Goal: Task Accomplishment & Management: Manage account settings

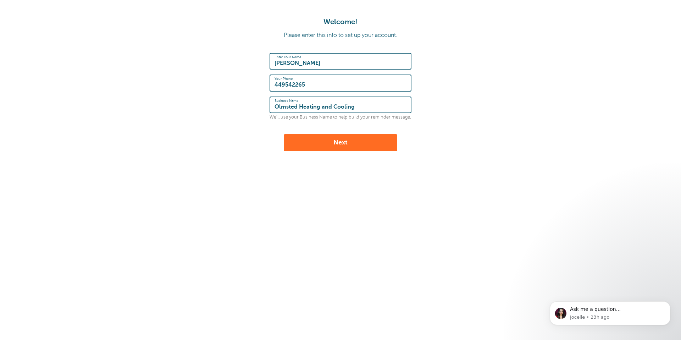
type input "Olmsted Heating and Cooling"
click at [424, 151] on div "Welcome! Please enter this info to set up your account. Enter Your Name Monica …" at bounding box center [340, 118] width 681 height 236
click at [315, 142] on button "Next" at bounding box center [340, 142] width 113 height 17
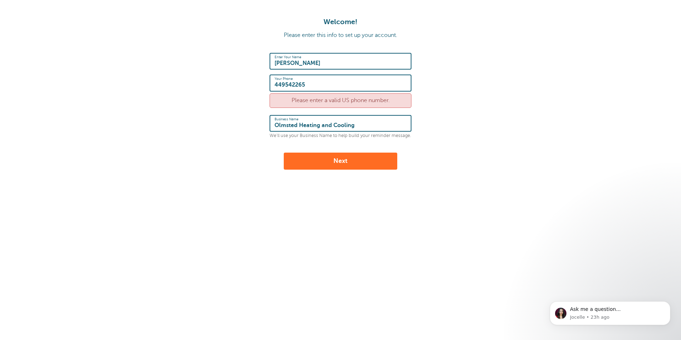
click input "449542265"
type input "4409542265"
drag, startPoint x: 325, startPoint y: 158, endPoint x: 341, endPoint y: 146, distance: 19.7
click button "Next"
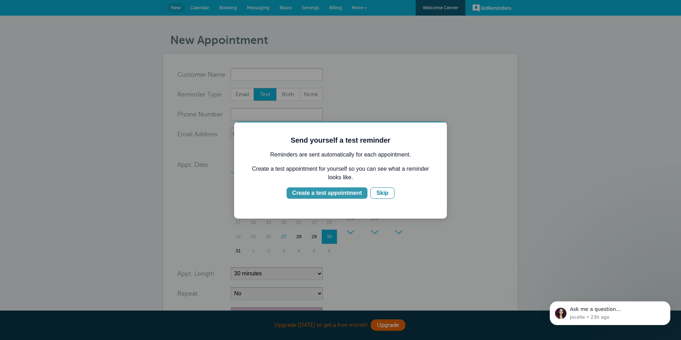
click at [345, 192] on div "Create a test appointment" at bounding box center [326, 193] width 69 height 9
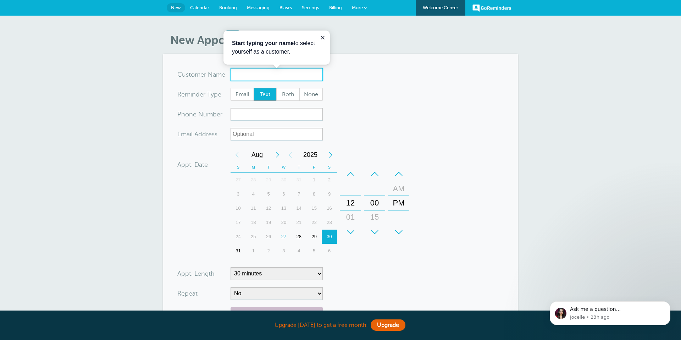
click at [245, 75] on input "x-no-autofill" at bounding box center [276, 74] width 92 height 13
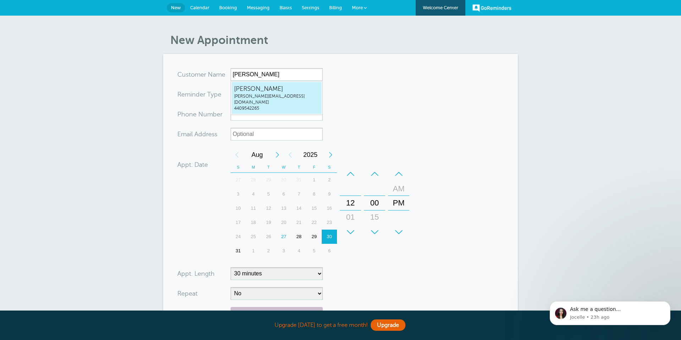
type input "MonicaHornmonica@olmstedhc.com4409542265"
type input "[PERSON_NAME]"
type input "4409542265"
type input "monica@olmstedhc.com"
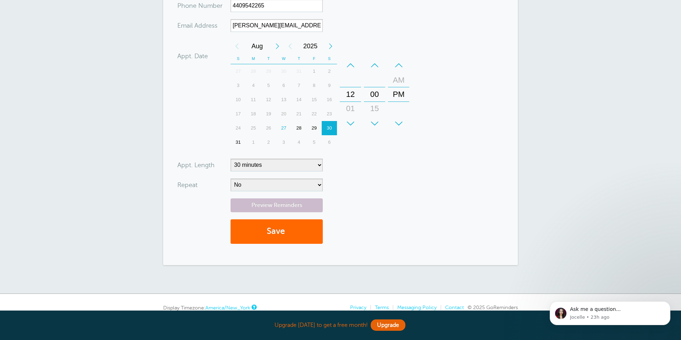
scroll to position [111, 0]
click at [315, 166] on select "5 minutes 10 minutes 15 minutes 20 minutes 25 minutes 30 minutes 35 minutes 40 …" at bounding box center [276, 164] width 92 height 13
click at [230, 158] on select "5 minutes 10 minutes 15 minutes 20 minutes 25 minutes 30 minutes 35 minutes 40 …" at bounding box center [276, 164] width 92 height 13
click at [301, 185] on select "No Daily Weekly Every 2 weeks Every 3 weeks Every 4 weeks Monthly Every 5 weeks…" at bounding box center [276, 184] width 92 height 13
click at [230, 178] on select "No Daily Weekly Every 2 weeks Every 3 weeks Every 4 weeks Monthly Every 5 weeks…" at bounding box center [276, 184] width 92 height 13
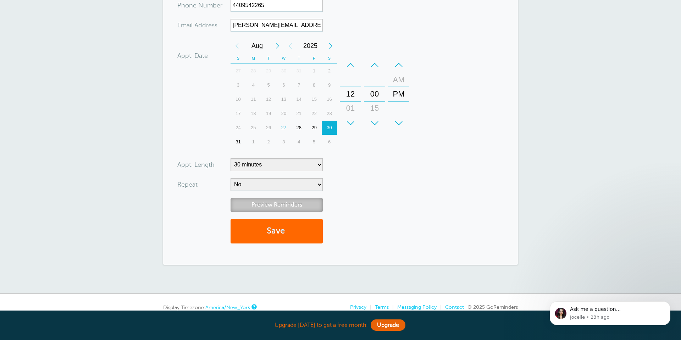
click at [276, 206] on link "Preview Reminders" at bounding box center [276, 205] width 92 height 14
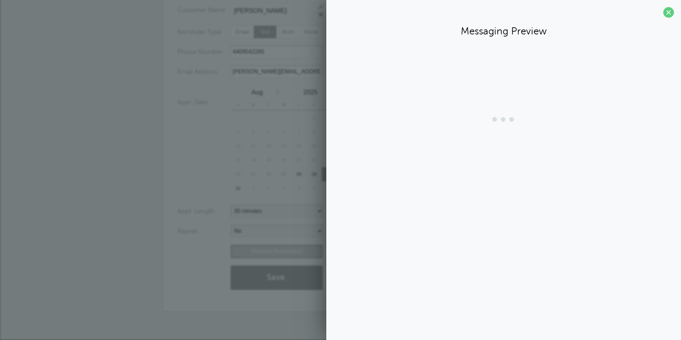
scroll to position [64, 0]
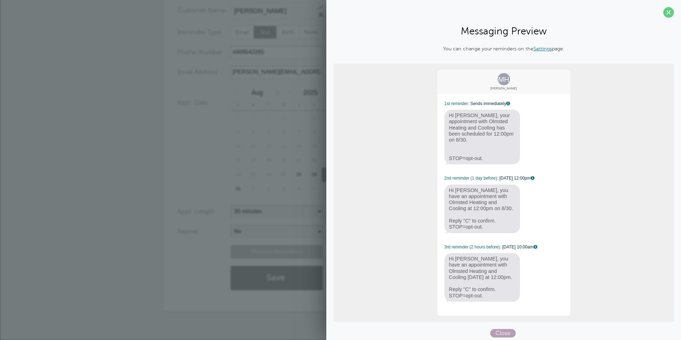
click at [501, 329] on span "Close" at bounding box center [503, 333] width 26 height 9
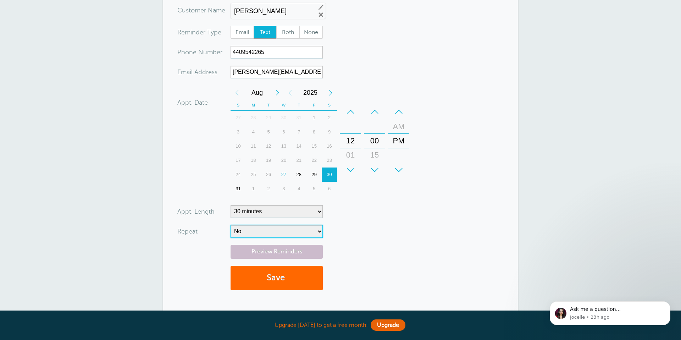
click at [289, 230] on select "No Daily Weekly Every 2 weeks Every 3 weeks Every 4 weeks Monthly Every 5 weeks…" at bounding box center [276, 231] width 92 height 13
click at [230, 225] on select "No Daily Weekly Every 2 weeks Every 3 weeks Every 4 weeks Monthly Every 5 weeks…" at bounding box center [276, 231] width 92 height 13
click at [298, 214] on select "5 minutes 10 minutes 15 minutes 20 minutes 25 minutes 30 minutes 35 minutes 40 …" at bounding box center [276, 211] width 92 height 13
click at [230, 205] on select "5 minutes 10 minutes 15 minutes 20 minutes 25 minutes 30 minutes 35 minutes 40 …" at bounding box center [276, 211] width 92 height 13
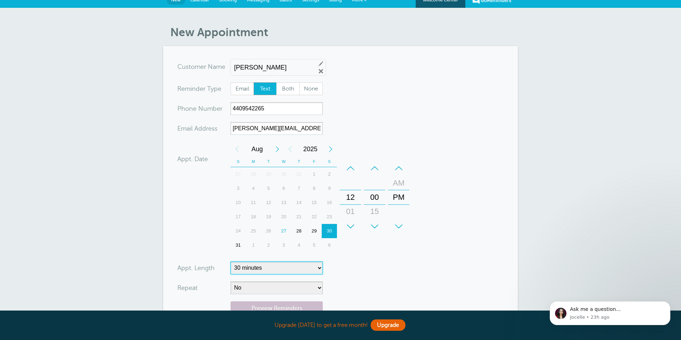
scroll to position [0, 0]
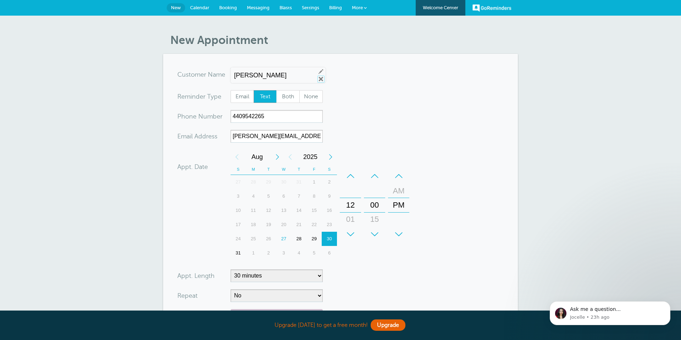
click at [318, 78] on link "Remove" at bounding box center [321, 79] width 6 height 6
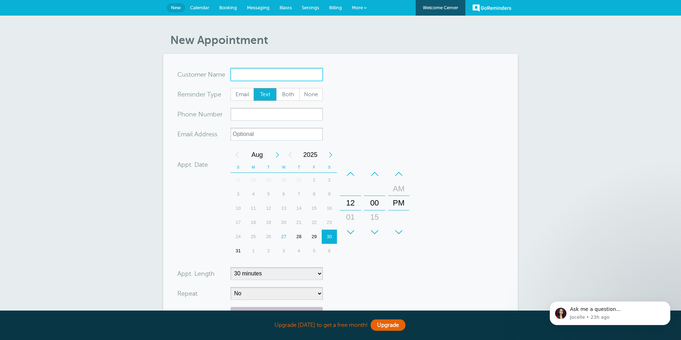
click at [318, 78] on input "x-no-autofill" at bounding box center [276, 74] width 92 height 13
click at [403, 108] on form "You are creating a new customer. To use an existing customer select one from th…" at bounding box center [340, 213] width 326 height 291
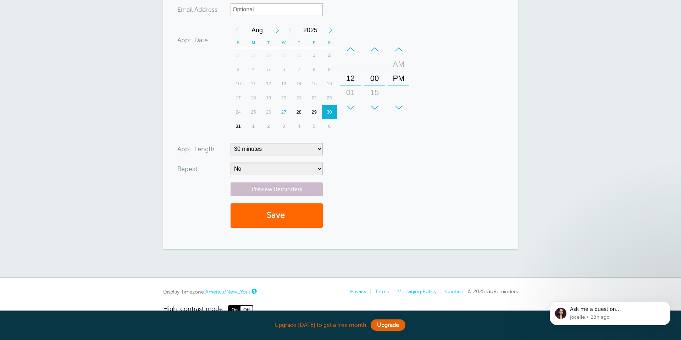
scroll to position [141, 0]
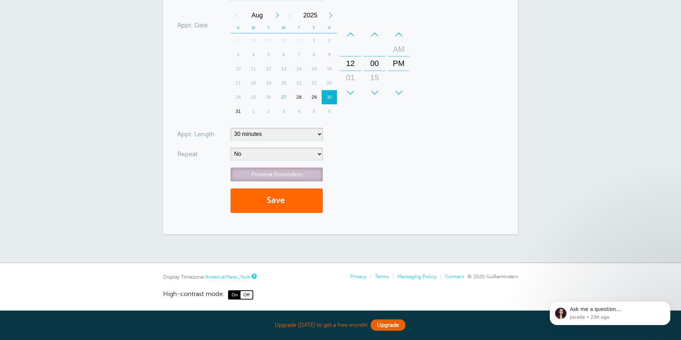
drag, startPoint x: 285, startPoint y: 177, endPoint x: 289, endPoint y: 174, distance: 5.3
click at [285, 177] on link "Preview Reminders" at bounding box center [276, 174] width 92 height 14
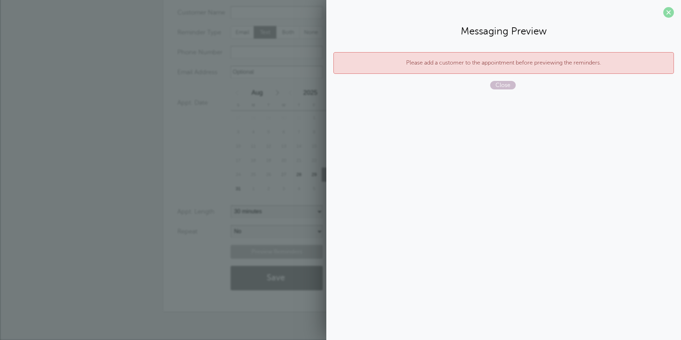
click at [665, 15] on span at bounding box center [668, 12] width 11 height 11
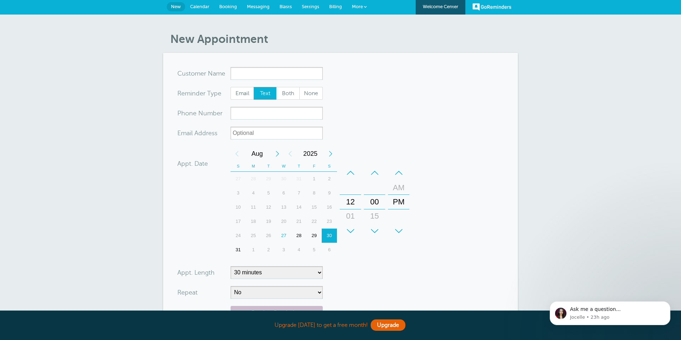
scroll to position [0, 0]
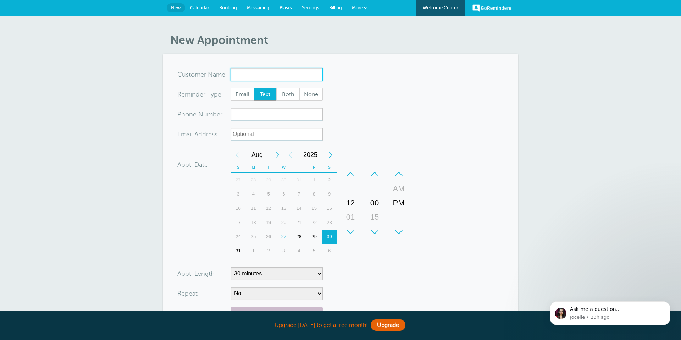
click at [263, 78] on input "x-no-autofill" at bounding box center [276, 74] width 92 height 13
click at [262, 76] on input "x-no-autofill" at bounding box center [276, 74] width 92 height 13
click at [255, 7] on span "Messaging" at bounding box center [258, 7] width 23 height 5
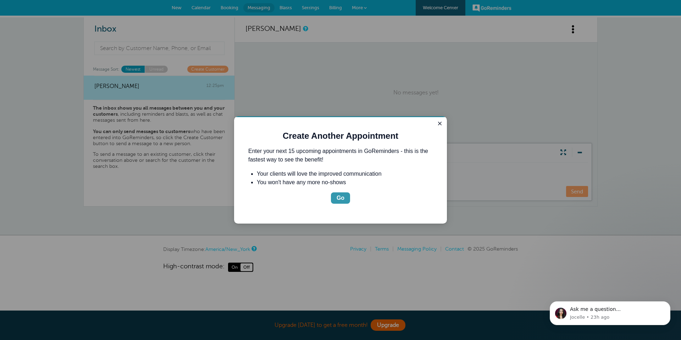
click at [338, 195] on div "Go" at bounding box center [340, 198] width 8 height 9
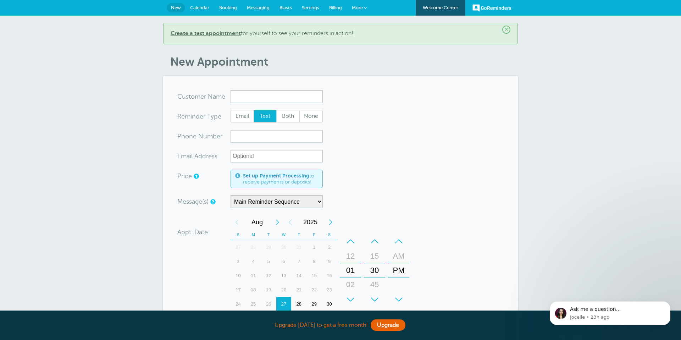
click at [256, 8] on span "Messaging" at bounding box center [258, 7] width 23 height 5
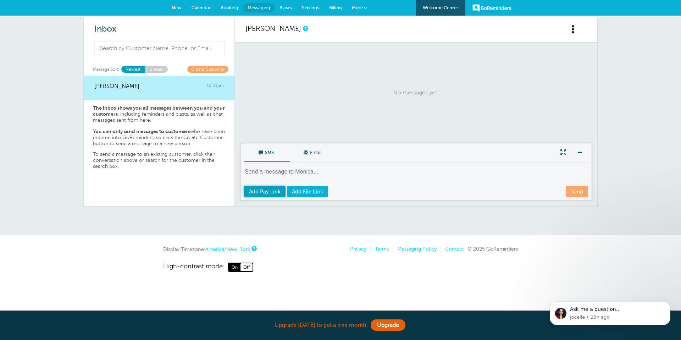
click at [251, 189] on span "Add Pay Link" at bounding box center [265, 192] width 32 height 6
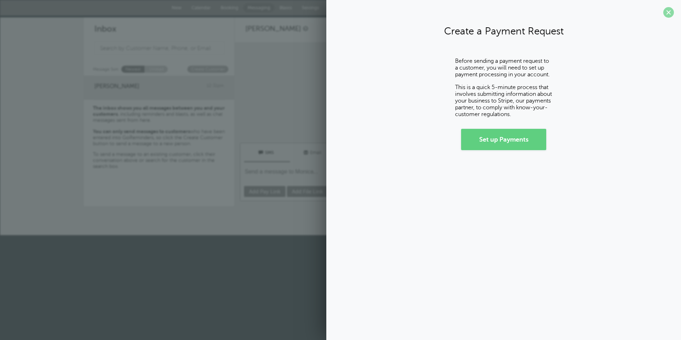
click at [666, 13] on span at bounding box center [668, 12] width 11 height 11
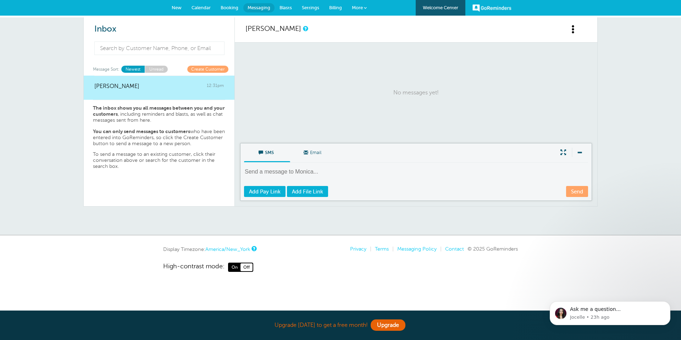
click at [308, 152] on span "Email" at bounding box center [312, 151] width 35 height 17
click at [0, 0] on input "Email" at bounding box center [0, 0] width 0 height 0
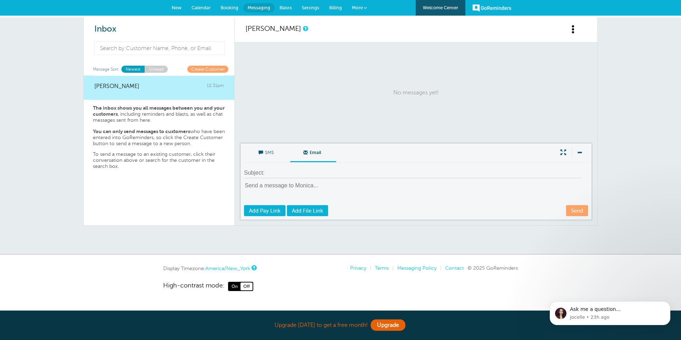
click at [269, 152] on span "SMS" at bounding box center [266, 151] width 35 height 17
click at [0, 0] on input "SMS" at bounding box center [0, 0] width 0 height 0
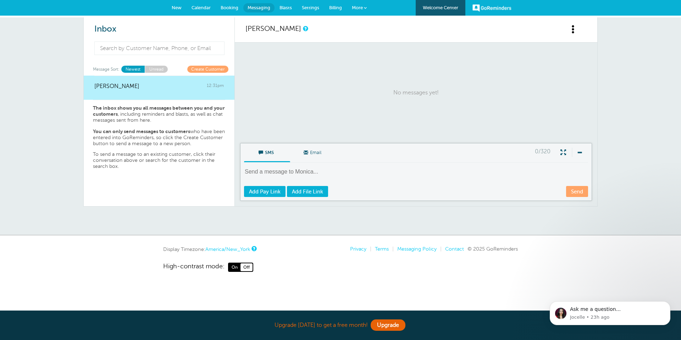
click at [157, 66] on link "Unread" at bounding box center [156, 69] width 23 height 7
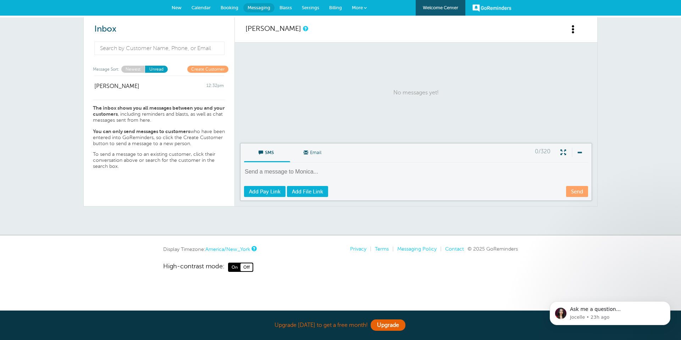
click at [145, 66] on link "Unread" at bounding box center [156, 69] width 23 height 7
click at [174, 8] on span "New" at bounding box center [177, 7] width 10 height 5
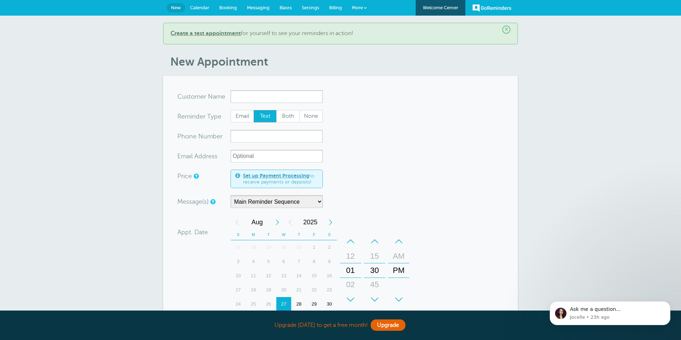
click at [200, 7] on span "Calendar" at bounding box center [199, 7] width 19 height 5
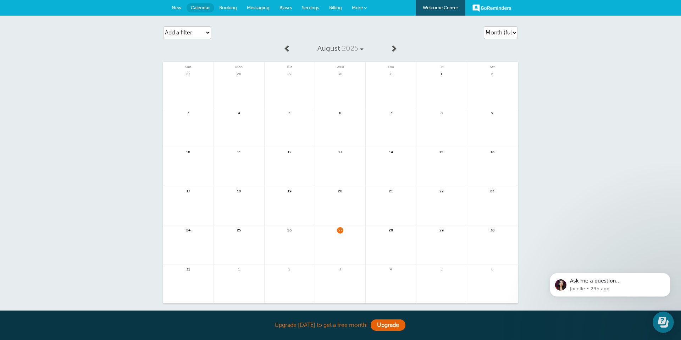
click at [341, 235] on link at bounding box center [340, 248] width 50 height 31
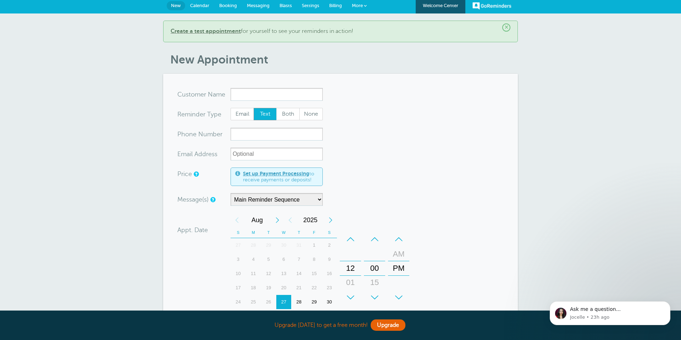
scroll to position [1, 0]
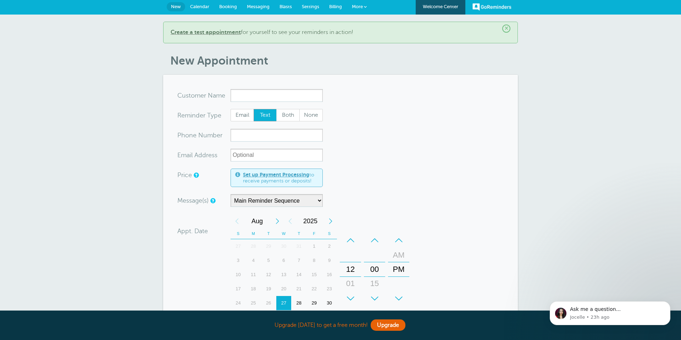
click at [198, 10] on link "Calendar" at bounding box center [199, 7] width 29 height 16
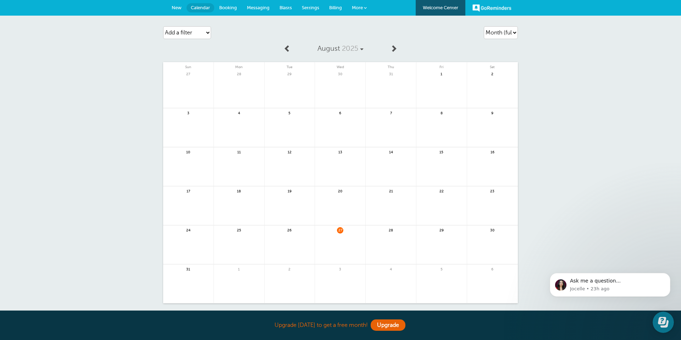
click at [389, 236] on link at bounding box center [390, 248] width 50 height 31
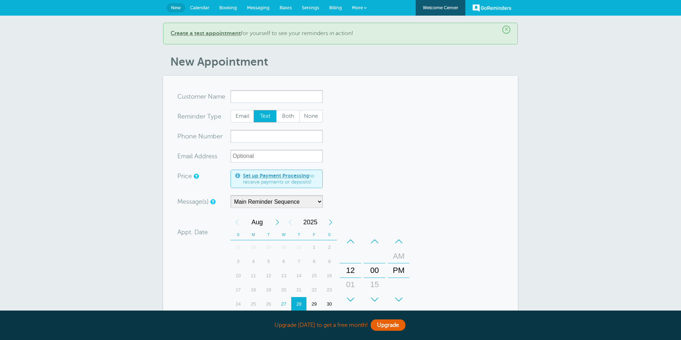
click at [253, 92] on input "x-no-autofill" at bounding box center [276, 96] width 92 height 13
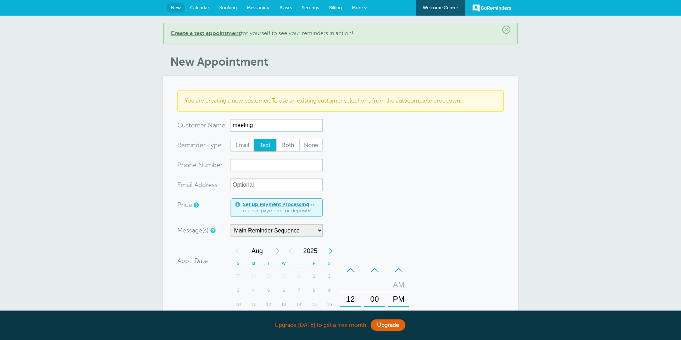
type input "meeting"
click at [399, 153] on form "You are creating a new customer. To use an existing customer select one from th…" at bounding box center [340, 279] width 326 height 379
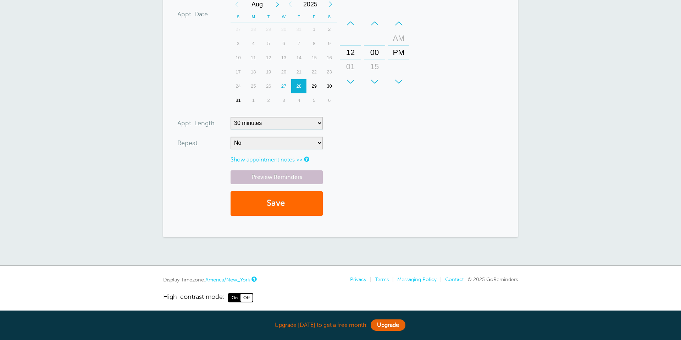
scroll to position [251, 0]
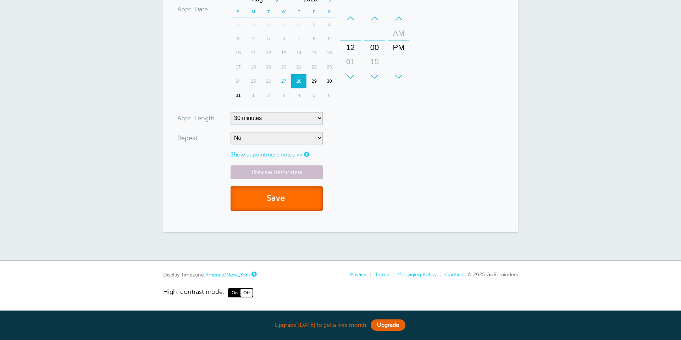
click at [287, 198] on span "submit" at bounding box center [286, 198] width 2 height 10
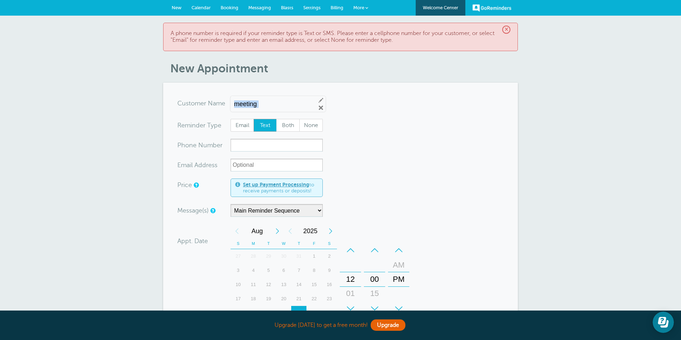
drag, startPoint x: 272, startPoint y: 108, endPoint x: 265, endPoint y: 106, distance: 7.3
click at [265, 106] on div "meeting Edit Remove" at bounding box center [277, 104] width 95 height 16
drag, startPoint x: 265, startPoint y: 105, endPoint x: 213, endPoint y: 100, distance: 52.8
click at [213, 100] on div "x-no-autofill Cus tomer N ame meeting Edit Remove" at bounding box center [251, 104] width 148 height 15
click at [429, 132] on form "You are creating a new customer. To use an existing customer select one from th…" at bounding box center [340, 273] width 326 height 352
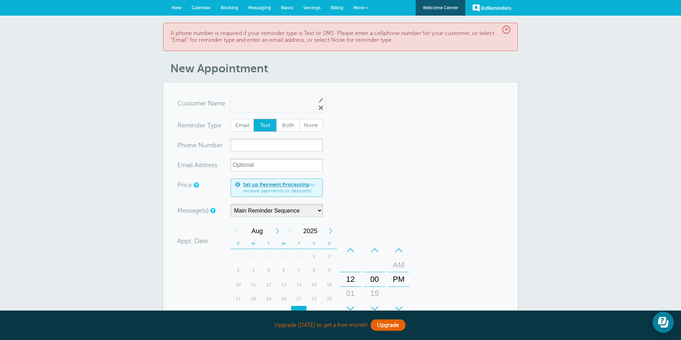
click at [198, 5] on span "Calendar" at bounding box center [200, 7] width 19 height 5
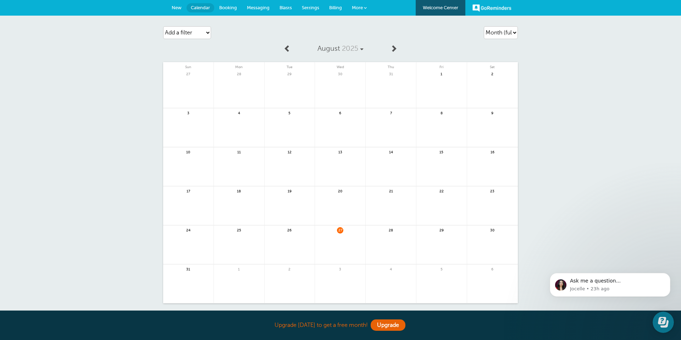
click at [175, 9] on span "New" at bounding box center [177, 7] width 10 height 5
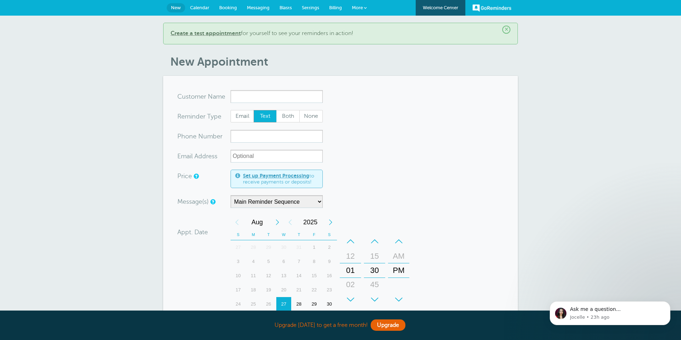
click at [197, 5] on span "Calendar" at bounding box center [199, 7] width 19 height 5
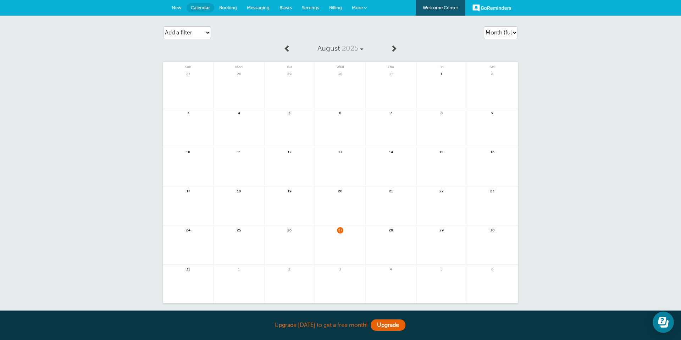
click at [224, 9] on span "Booking" at bounding box center [228, 7] width 18 height 5
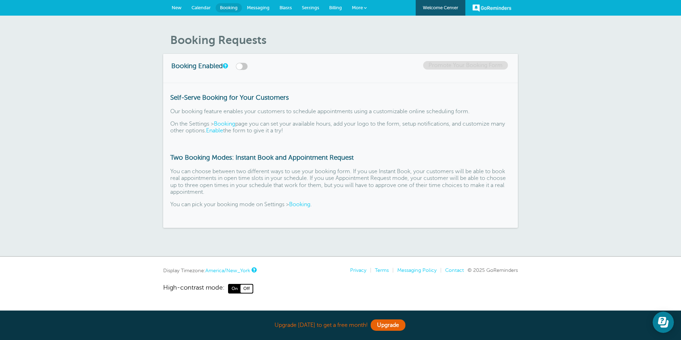
click at [265, 9] on span "Messaging" at bounding box center [258, 7] width 23 height 5
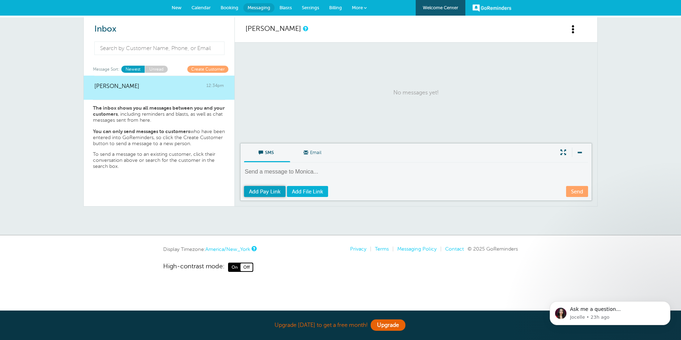
click at [262, 194] on span "Add Pay Link" at bounding box center [265, 192] width 32 height 6
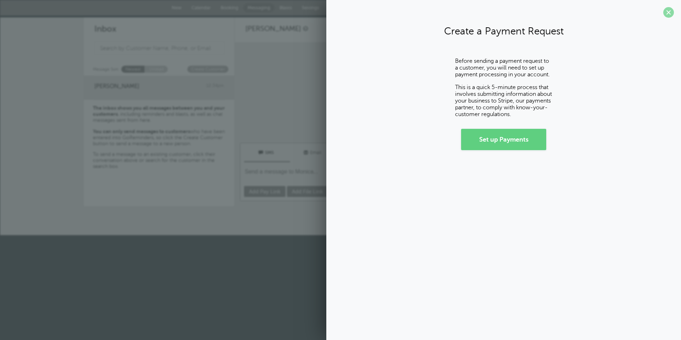
click at [670, 13] on span at bounding box center [668, 12] width 11 height 11
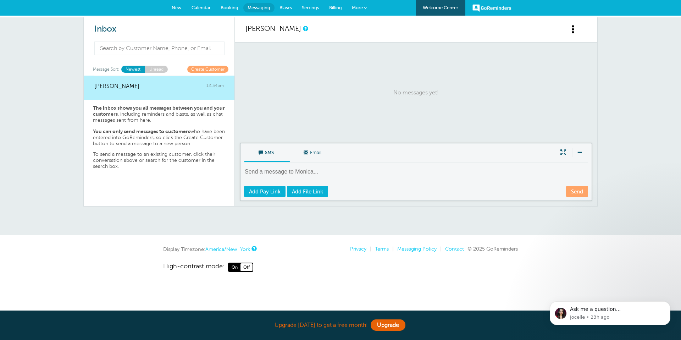
drag, startPoint x: 44, startPoint y: 46, endPoint x: 39, endPoint y: 47, distance: 4.7
click at [44, 46] on div "Inbox Message Sort: Newest Unread Create Customer Monica Horn 12:34pm The inbox…" at bounding box center [340, 126] width 681 height 218
click at [174, 8] on span "New" at bounding box center [177, 7] width 10 height 5
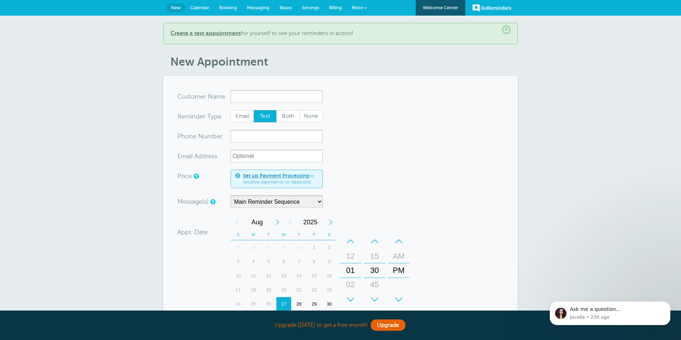
click at [199, 10] on span "Calendar" at bounding box center [199, 7] width 19 height 5
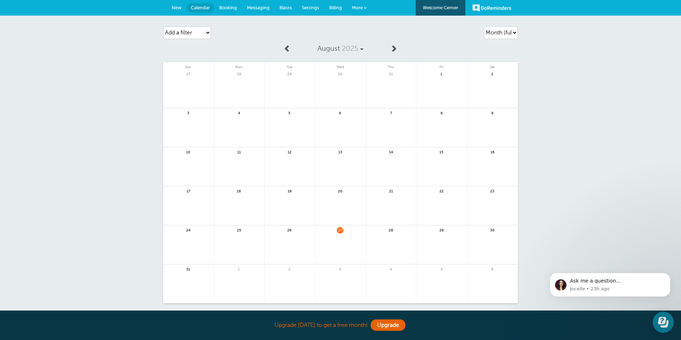
click at [225, 9] on span "Booking" at bounding box center [228, 7] width 18 height 5
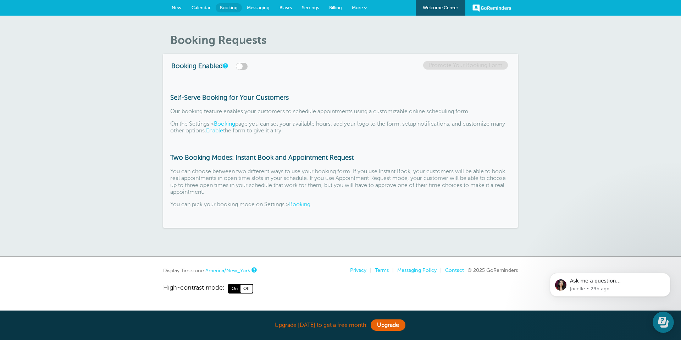
click at [176, 6] on span "New" at bounding box center [177, 7] width 10 height 5
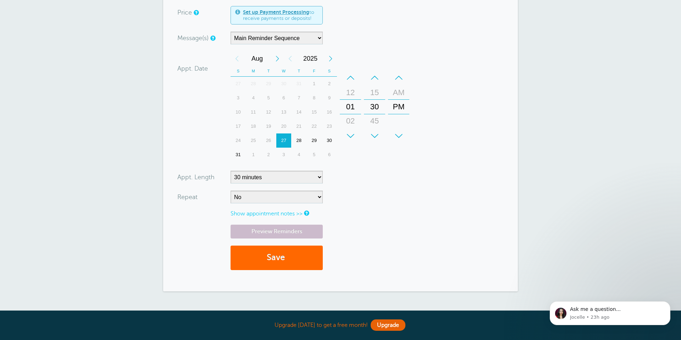
scroll to position [162, 0]
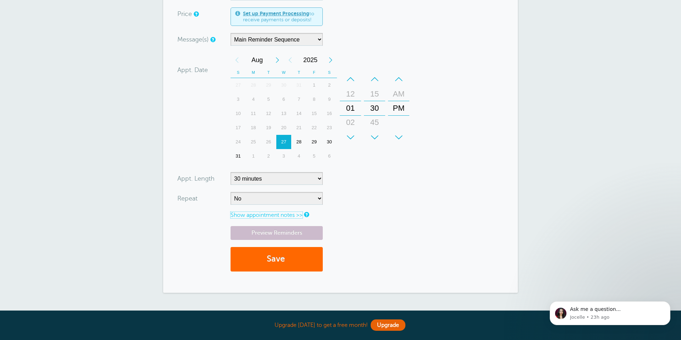
click at [295, 214] on link "Show appointment notes >>" at bounding box center [266, 215] width 72 height 6
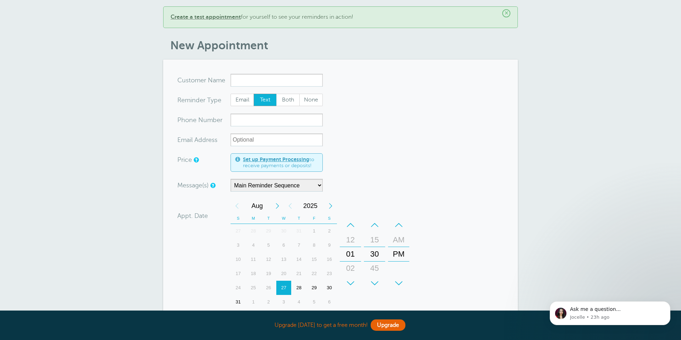
scroll to position [0, 0]
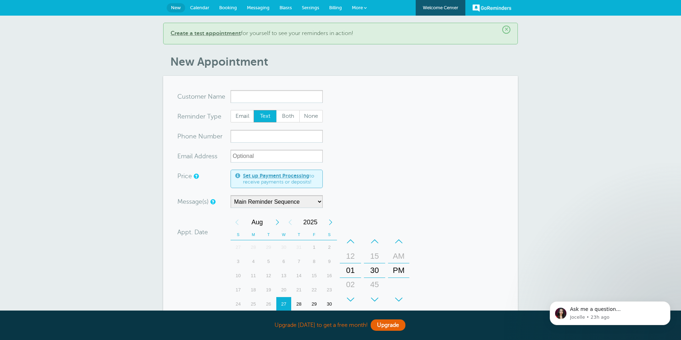
click at [289, 176] on link "Set up Payment Processing" at bounding box center [276, 176] width 66 height 6
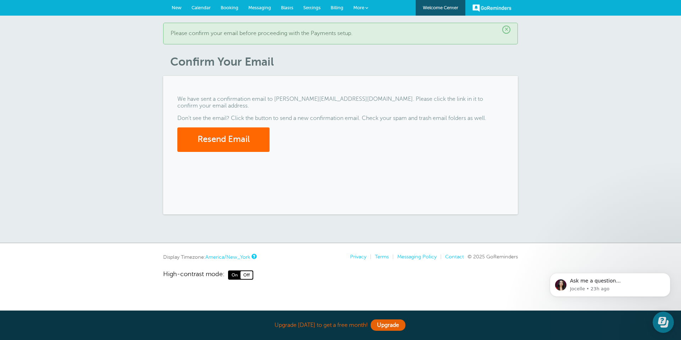
click at [178, 10] on span "New" at bounding box center [177, 7] width 10 height 5
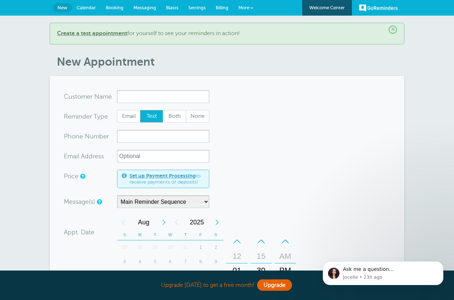
click at [88, 8] on span "Calendar" at bounding box center [86, 7] width 19 height 5
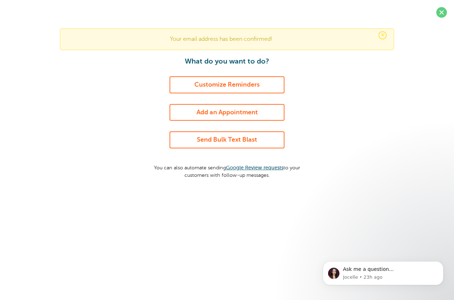
click at [187, 86] on link "Customize Reminders" at bounding box center [226, 84] width 115 height 17
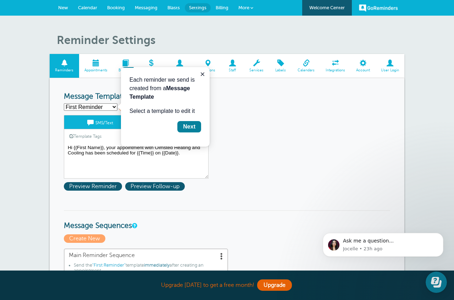
click at [182, 129] on button "Next" at bounding box center [189, 126] width 24 height 11
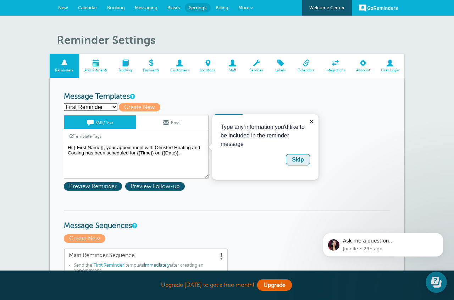
click at [296, 163] on div "Skip" at bounding box center [298, 159] width 12 height 9
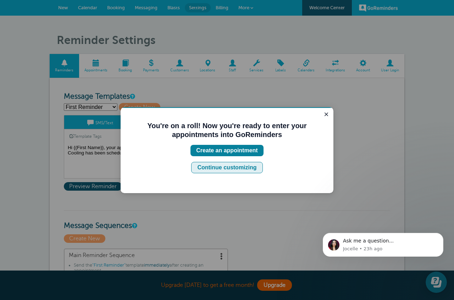
click at [238, 170] on div "Continue customizing" at bounding box center [226, 167] width 59 height 9
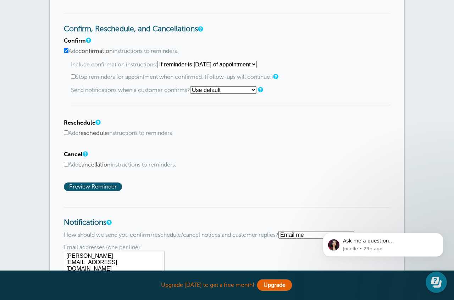
scroll to position [339, 0]
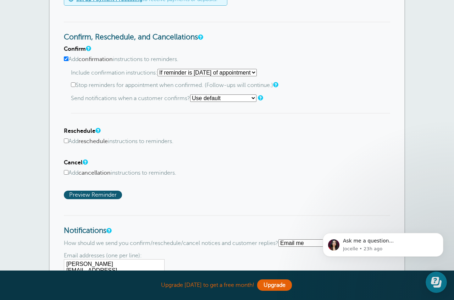
click at [65, 174] on input "Add cancellation instructions to reminders." at bounding box center [66, 172] width 5 height 5
checkbox input "true"
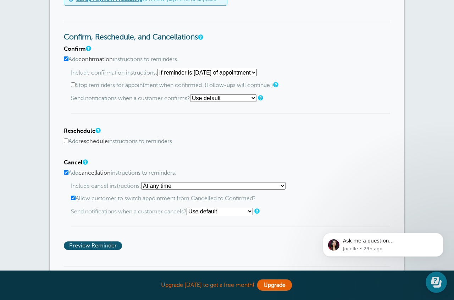
click at [67, 142] on input "Add reschedule instructions to reminders." at bounding box center [66, 140] width 5 height 5
checkbox input "true"
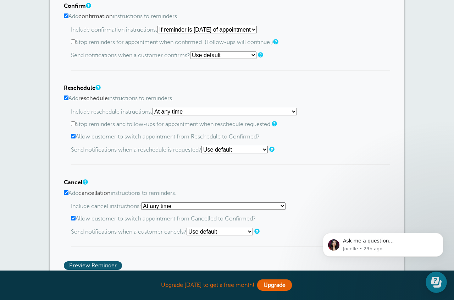
scroll to position [379, 0]
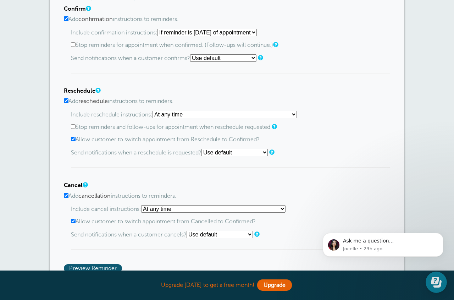
click at [176, 211] on select "At any time If reminder more than 1 day away from appointment If reminder more …" at bounding box center [213, 208] width 144 height 7
click at [144, 207] on select "At any time If reminder more than 1 day away from appointment If reminder more …" at bounding box center [213, 208] width 144 height 7
click at [257, 33] on select "Starting with first reminder If reminder is within 1 day of appointment If remi…" at bounding box center [206, 32] width 99 height 7
click at [160, 29] on select "Starting with first reminder If reminder is within 1 day of appointment If remi…" at bounding box center [206, 32] width 99 height 7
click at [225, 60] on select "Use default Text me Email me Don't send notifications" at bounding box center [223, 57] width 66 height 7
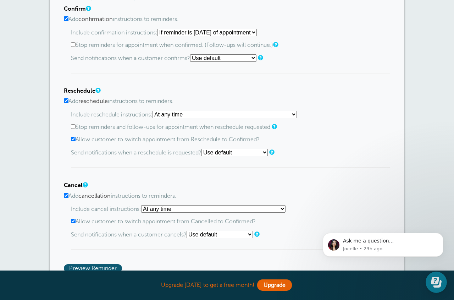
click at [192, 55] on select "Use default Text me Email me Don't send notifications" at bounding box center [223, 57] width 66 height 7
click at [246, 121] on div "Include reschedule instructions: At any time If reminder more than 1 day away f…" at bounding box center [230, 139] width 319 height 57
click at [248, 118] on select "At any time If reminder more than 1 day away from appointment If reminder more …" at bounding box center [224, 114] width 144 height 7
click at [155, 112] on select "At any time If reminder more than 1 day away from appointment If reminder more …" at bounding box center [224, 114] width 144 height 7
click at [240, 156] on select "Use default Text me Email me Don't send notifications" at bounding box center [234, 152] width 66 height 7
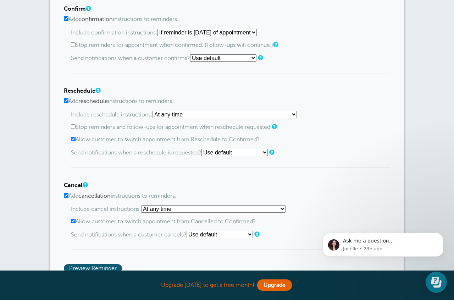
click at [204, 150] on select "Use default Text me Email me Don't send notifications" at bounding box center [234, 152] width 66 height 7
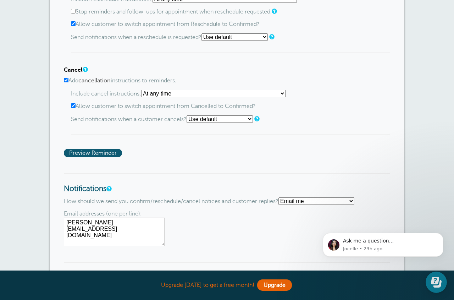
scroll to position [496, 0]
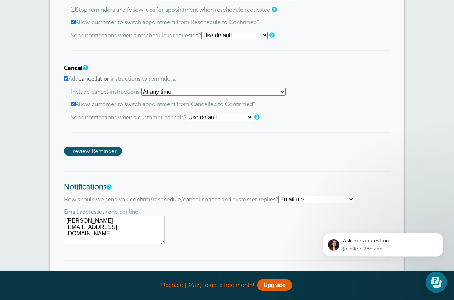
click at [233, 39] on select "Use default Text me Email me Don't send notifications" at bounding box center [234, 35] width 66 height 7
click at [204, 33] on select "Use default Text me Email me Don't send notifications" at bounding box center [234, 35] width 66 height 7
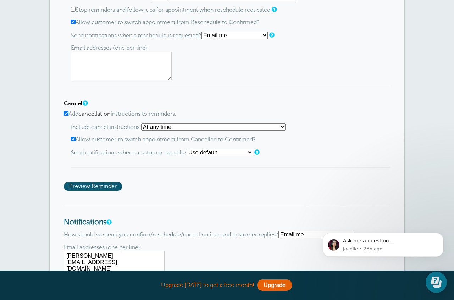
click at [239, 38] on select "Use default Text me Email me Don't send notifications" at bounding box center [234, 35] width 66 height 7
select select "no_override"
click at [204, 33] on select "Use default Text me Email me Don't send notifications" at bounding box center [234, 35] width 66 height 7
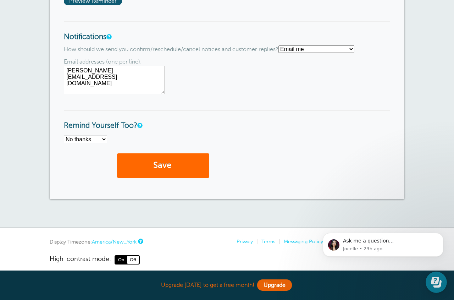
scroll to position [658, 0]
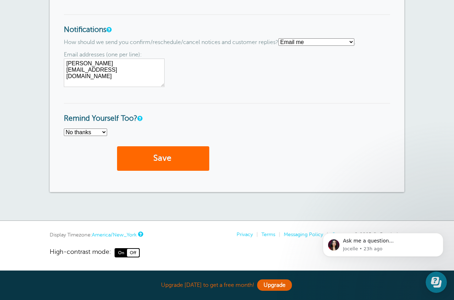
click at [102, 130] on select "No thanks Yes, text me Yes, email me" at bounding box center [85, 131] width 43 height 7
click at [64, 128] on select "No thanks Yes, text me Yes, email me" at bounding box center [85, 131] width 43 height 7
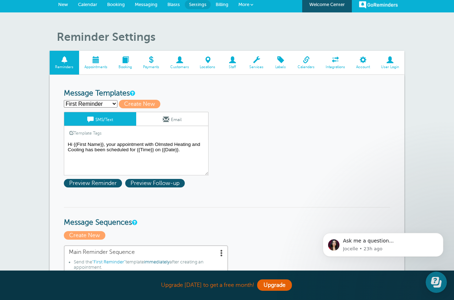
scroll to position [0, 0]
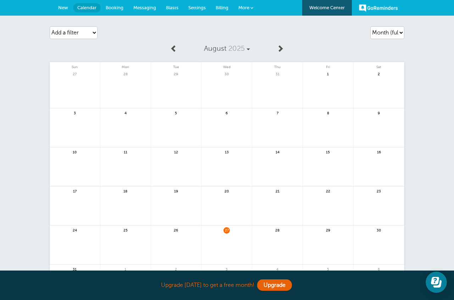
click at [112, 8] on span "Booking" at bounding box center [115, 7] width 18 height 5
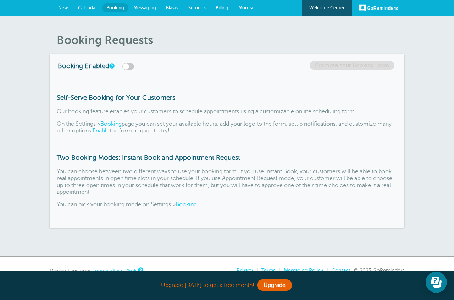
click at [136, 8] on span "Messaging" at bounding box center [144, 7] width 23 height 5
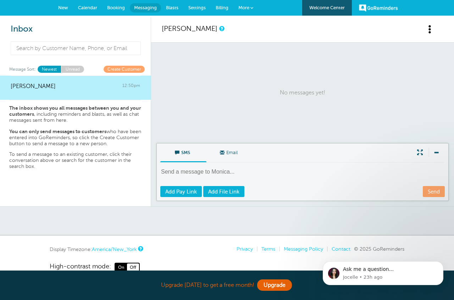
click at [184, 172] on textarea at bounding box center [303, 176] width 286 height 17
type textarea "testing"
drag, startPoint x: 427, startPoint y: 191, endPoint x: 418, endPoint y: 191, distance: 9.2
click at [427, 191] on link "Send" at bounding box center [434, 191] width 22 height 11
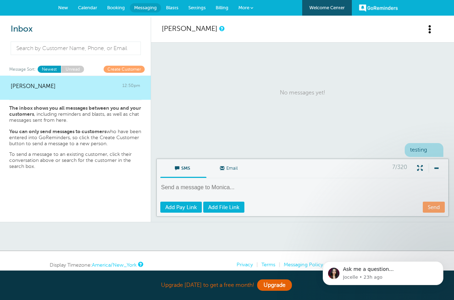
click at [170, 9] on span "Blasts" at bounding box center [172, 7] width 12 height 5
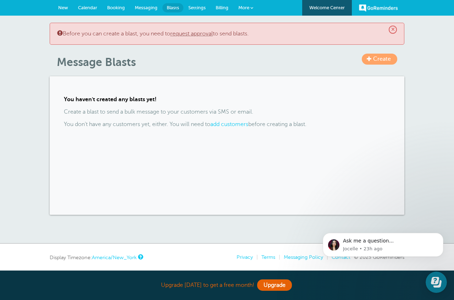
click at [193, 9] on span "Settings" at bounding box center [196, 7] width 17 height 5
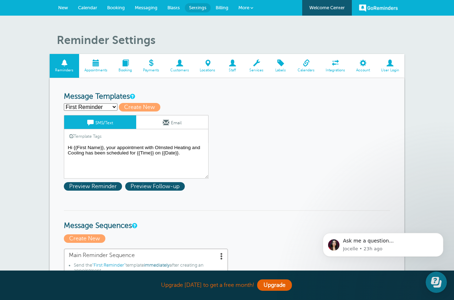
click at [181, 66] on span at bounding box center [179, 63] width 30 height 7
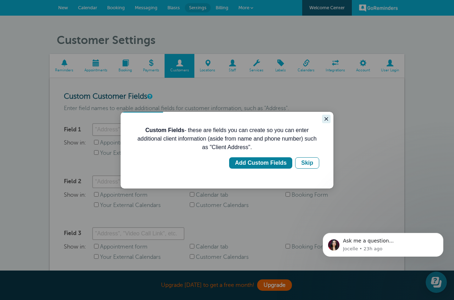
click at [326, 118] on icon "Close guide" at bounding box center [326, 119] width 4 height 4
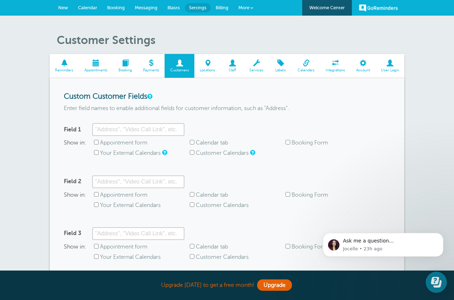
click at [212, 68] on span "Locations" at bounding box center [207, 70] width 19 height 4
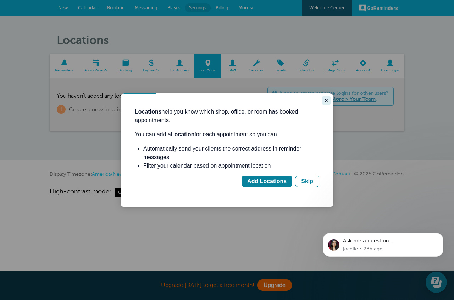
click at [323, 101] on button "Close guide" at bounding box center [326, 100] width 9 height 9
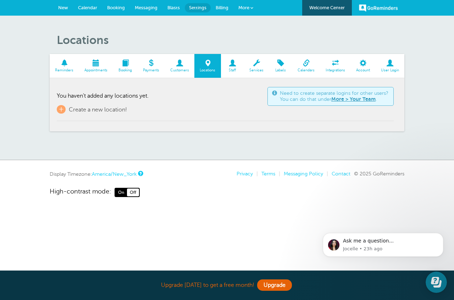
click at [336, 63] on span at bounding box center [335, 63] width 30 height 7
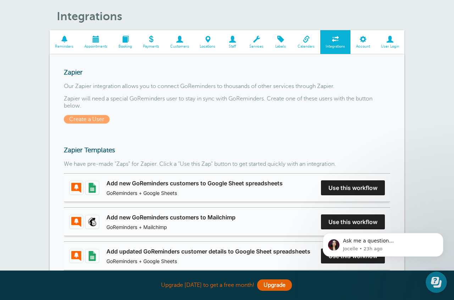
scroll to position [21, 0]
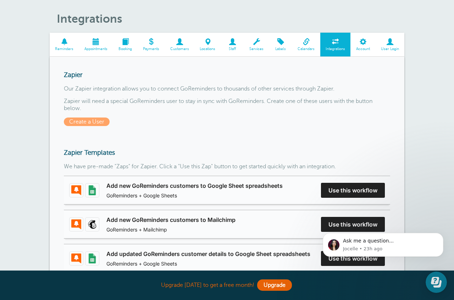
click at [362, 49] on span "Account" at bounding box center [363, 49] width 18 height 4
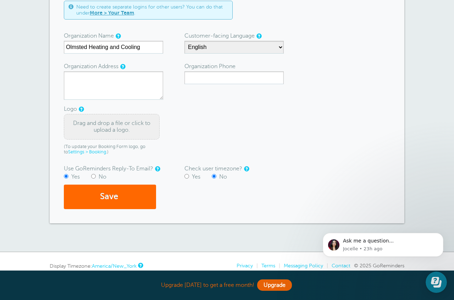
scroll to position [91, 0]
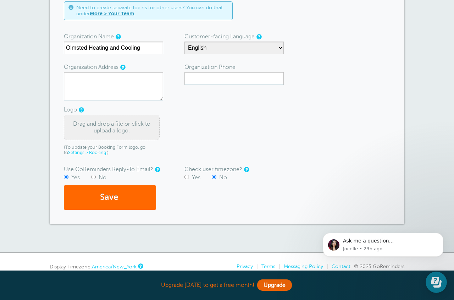
click at [118, 130] on div "Drag and drop a file or click to upload a logo." at bounding box center [112, 127] width 96 height 26
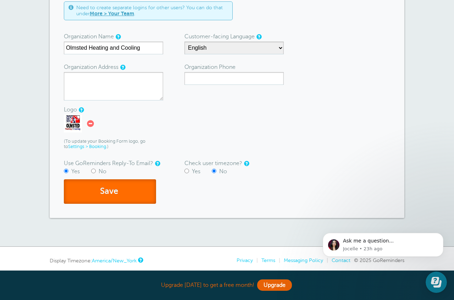
click at [103, 186] on button "Save" at bounding box center [110, 191] width 92 height 24
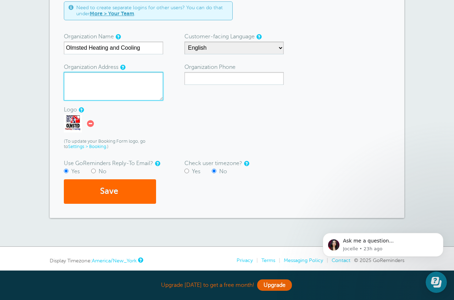
click at [82, 83] on textarea "Organization Address" at bounding box center [113, 86] width 99 height 28
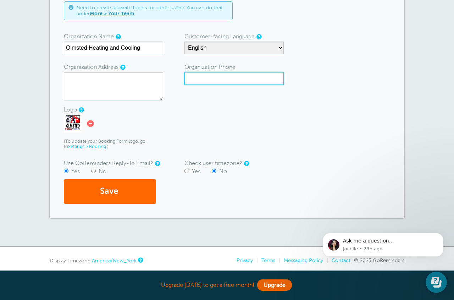
click at [192, 79] on input "Organization Phone" at bounding box center [233, 78] width 99 height 13
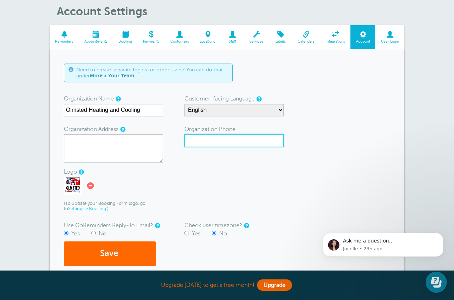
scroll to position [0, 0]
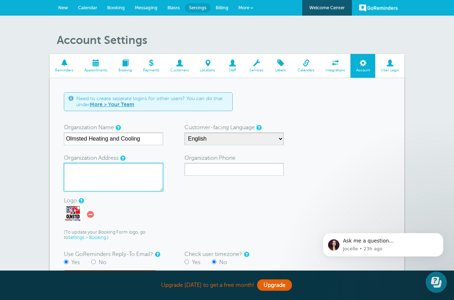
click at [73, 166] on textarea "Organization Address" at bounding box center [113, 177] width 99 height 28
click at [167, 155] on form "Need to create separate logins for other users? You can do that under More > Yo…" at bounding box center [227, 193] width 326 height 202
click at [67, 70] on span "Reminders" at bounding box center [64, 70] width 22 height 4
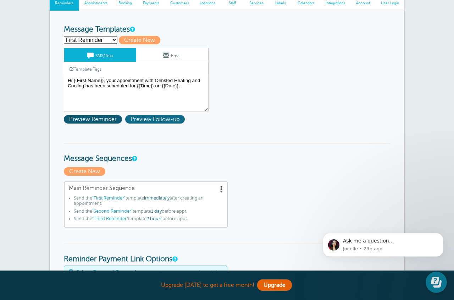
click at [173, 123] on span "Preview Follow-up" at bounding box center [155, 119] width 60 height 9
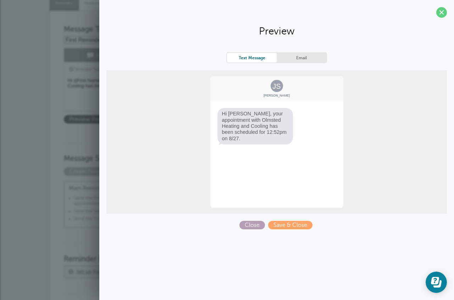
click at [260, 227] on span "Close" at bounding box center [252, 224] width 26 height 9
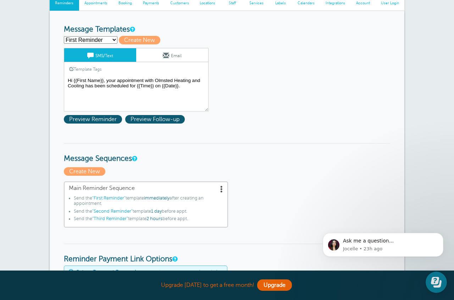
click at [163, 55] on span at bounding box center [166, 55] width 6 height 6
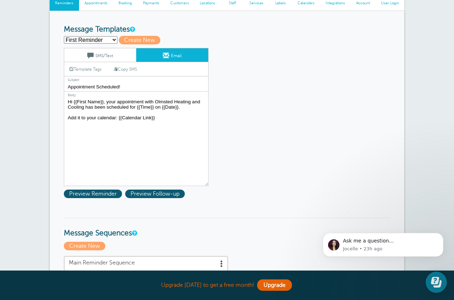
click at [108, 57] on link "SMS/Text" at bounding box center [100, 54] width 72 height 13
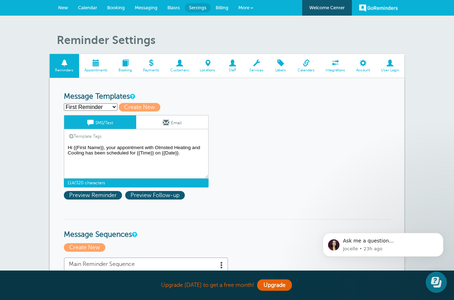
click at [187, 154] on textarea "Hi {{First Name}}, your appointment with Olmsted Heating and Cooling has been s…" at bounding box center [136, 160] width 145 height 35
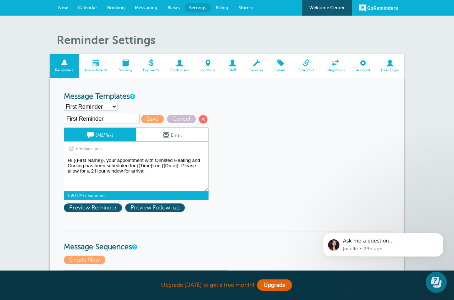
click at [122, 180] on textarea "Hi {{First Name}}, your appointment with Olmsted Heating and Cooling has been s…" at bounding box center [136, 173] width 145 height 35
click at [127, 181] on textarea "Hi {{First Name}}, your appointment with Olmsted Heating and Cooling has been s…" at bounding box center [136, 173] width 145 height 35
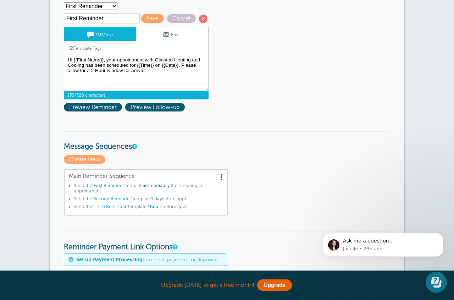
scroll to position [98, 0]
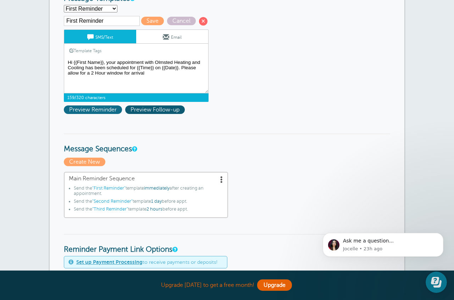
type textarea "Hi {{First Name}}, your appointment with Olmsted Heating and Cooling has been s…"
click at [88, 110] on span "Preview Reminder" at bounding box center [93, 109] width 58 height 9
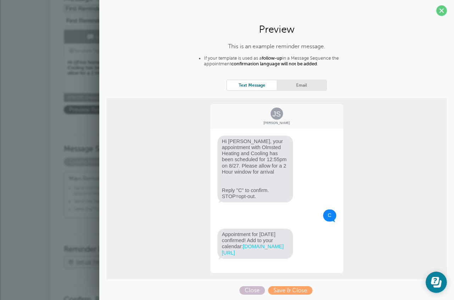
scroll to position [0, 0]
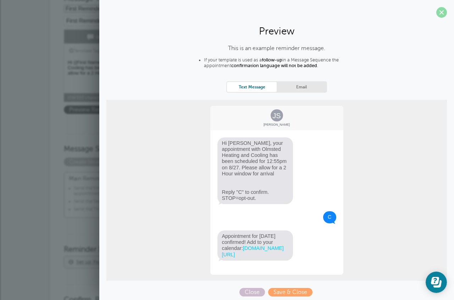
click at [439, 15] on span at bounding box center [441, 12] width 11 height 11
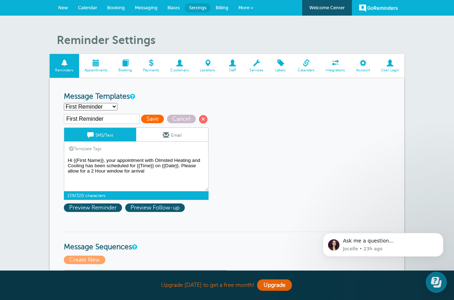
click at [141, 119] on span "Save" at bounding box center [152, 118] width 23 height 9
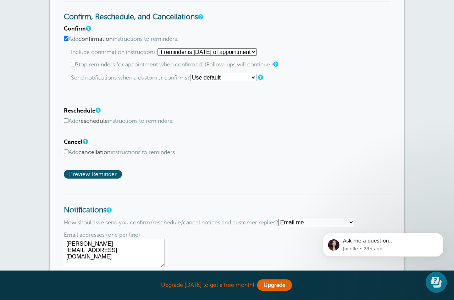
scroll to position [403, 0]
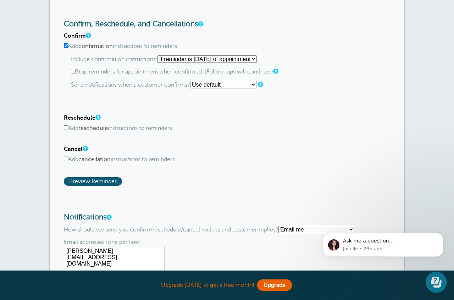
click at [67, 128] on input "Add reschedule instructions to reminders." at bounding box center [66, 127] width 5 height 5
checkbox input "true"
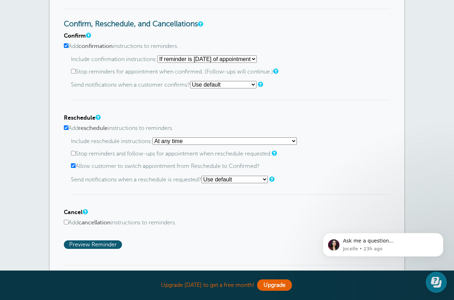
click at [242, 183] on select "Use default Text me Email me Don't send notifications" at bounding box center [234, 178] width 66 height 7
select select "3"
click at [204, 177] on select "Use default Text me Email me Don't send notifications" at bounding box center [234, 178] width 66 height 7
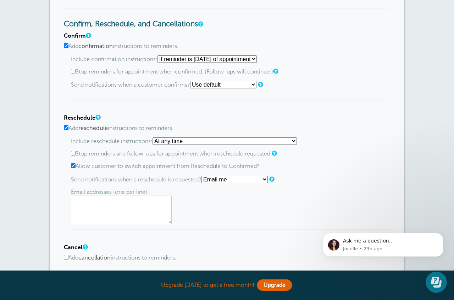
click at [97, 212] on textarea at bounding box center [121, 209] width 101 height 28
type textarea "[EMAIL_ADDRESS][DOMAIN_NAME]"
click at [184, 210] on div "Email addresses (one per line): office@olmstedhc.com" at bounding box center [230, 206] width 319 height 35
click at [73, 168] on input "Allow customer to switch appointment from Reschedule to Confirmed?" at bounding box center [73, 165] width 5 height 5
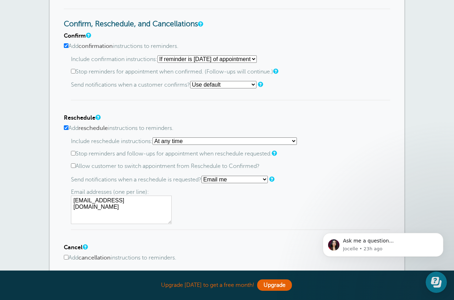
checkbox input "true"
click at [75, 154] on input "Stop reminders and follow-ups for appointment when reschedule requested." at bounding box center [73, 153] width 5 height 5
checkbox input "true"
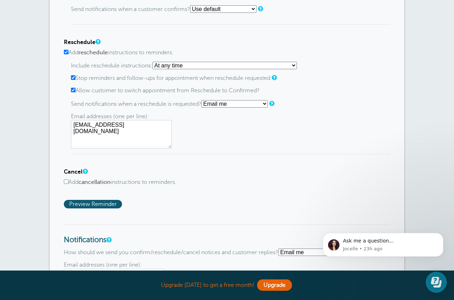
scroll to position [480, 0]
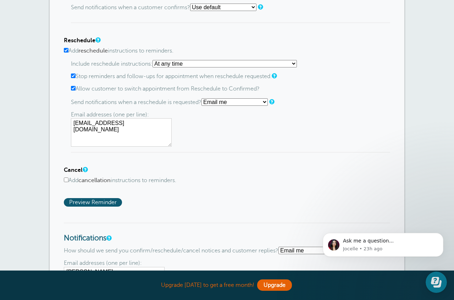
click at [65, 182] on input "Add cancellation instructions to reminders." at bounding box center [66, 179] width 5 height 5
checkbox input "true"
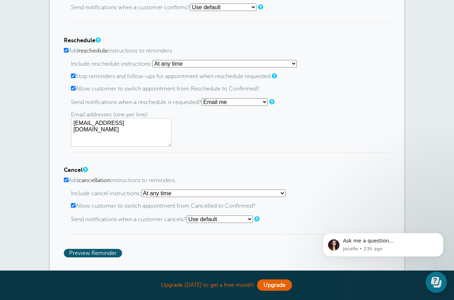
click at [223, 221] on select "Use default Text me Email me Don't send notifications" at bounding box center [219, 218] width 66 height 7
select select "3"
click at [189, 218] on select "Use default Text me Email me Don't send notifications" at bounding box center [219, 218] width 66 height 7
click at [116, 245] on textarea at bounding box center [121, 249] width 101 height 28
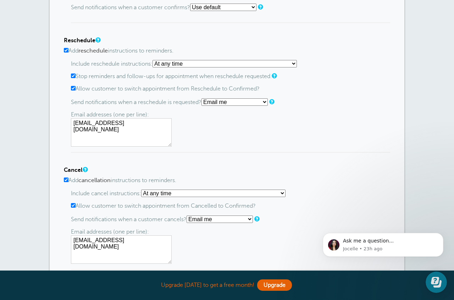
type textarea "office@olmstedhc.com"
click at [235, 242] on div "Email addresses (one per line): office@olmstedhc.com" at bounding box center [230, 245] width 319 height 35
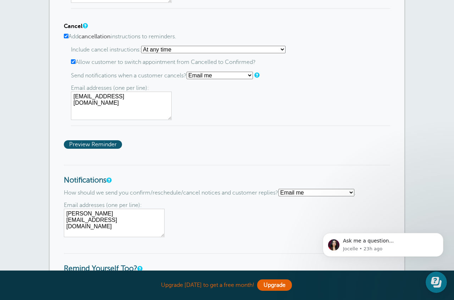
scroll to position [625, 0]
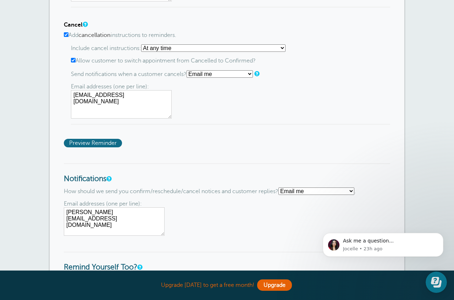
click at [99, 147] on span "Preview Reminder" at bounding box center [93, 143] width 58 height 9
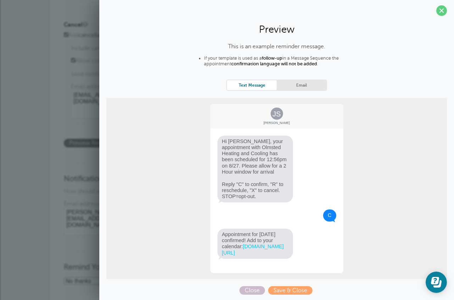
scroll to position [0, 0]
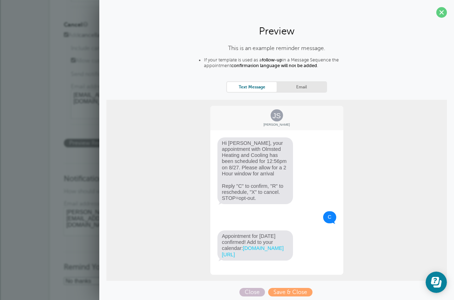
click at [304, 86] on link "Email" at bounding box center [301, 87] width 50 height 10
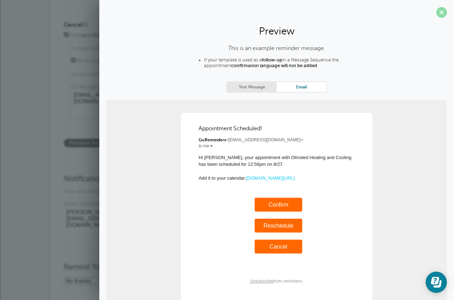
click at [438, 13] on span at bounding box center [441, 12] width 11 height 11
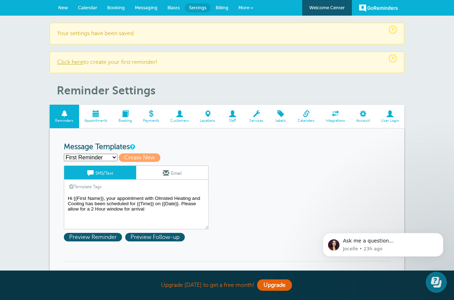
click at [178, 114] on span at bounding box center [179, 113] width 30 height 7
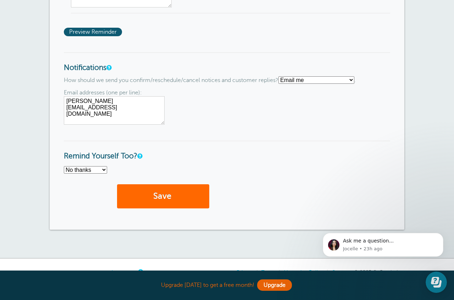
scroll to position [778, 0]
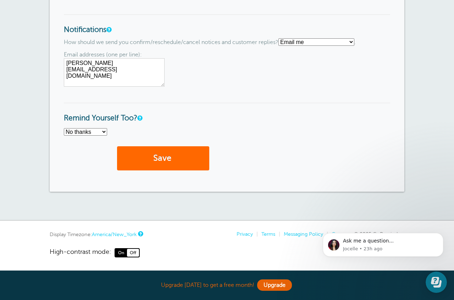
drag, startPoint x: 85, startPoint y: 62, endPoint x: 57, endPoint y: 62, distance: 28.4
type textarea "[EMAIL_ADDRESS][DOMAIN_NAME]"
click at [103, 128] on select "No thanks Yes, text me Yes, email me" at bounding box center [85, 131] width 43 height 7
click at [64, 128] on select "No thanks Yes, text me Yes, email me" at bounding box center [85, 131] width 43 height 7
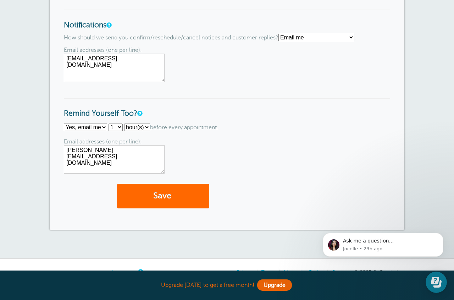
click at [102, 130] on select "No thanks Yes, text me Yes, email me" at bounding box center [85, 126] width 43 height 7
select select "5"
click at [64, 127] on select "No thanks Yes, text me Yes, email me" at bounding box center [85, 126] width 43 height 7
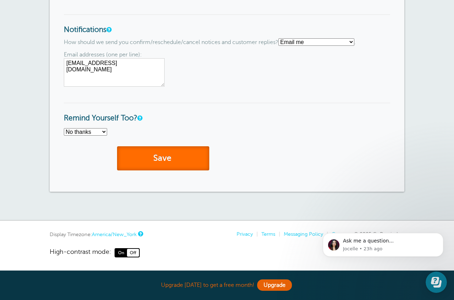
click at [150, 157] on button "Save" at bounding box center [163, 158] width 92 height 24
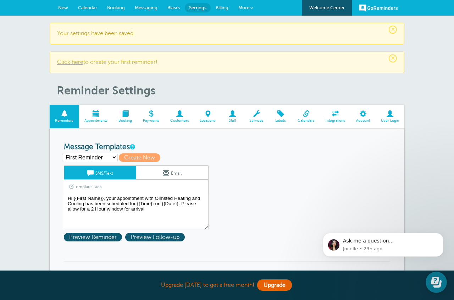
click at [98, 117] on link "Appointments" at bounding box center [96, 117] width 34 height 24
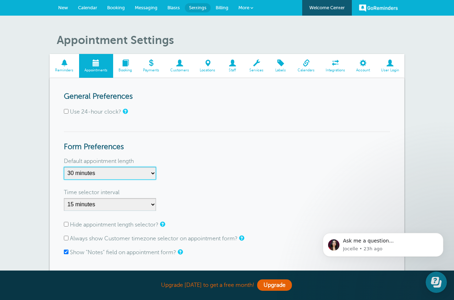
click at [149, 174] on select "5 minutes 10 minutes 15 minutes 20 minutes 25 minutes 30 minutes 35 minutes 40 …" at bounding box center [110, 173] width 92 height 13
click at [64, 167] on select "5 minutes 10 minutes 15 minutes 20 minutes 25 minutes 30 minutes 35 minutes 40 …" at bounding box center [110, 173] width 92 height 13
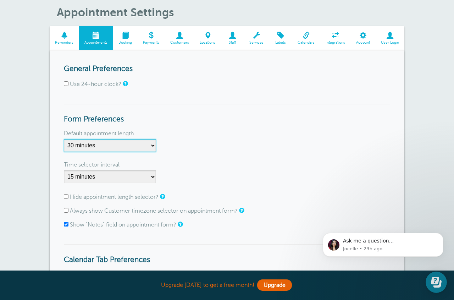
scroll to position [38, 0]
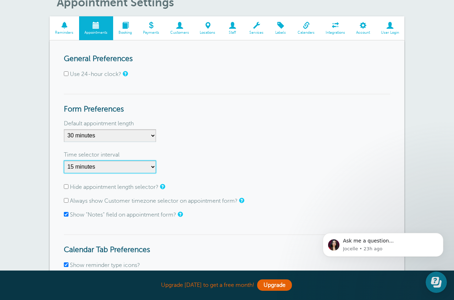
click at [147, 166] on select "1 minute 5 minutes 10 minutes 15 minutes 20 minutes 30 minutes 60 minutes" at bounding box center [110, 166] width 92 height 13
click at [64, 160] on select "1 minute 5 minutes 10 minutes 15 minutes 20 minutes 30 minutes 60 minutes" at bounding box center [110, 166] width 92 height 13
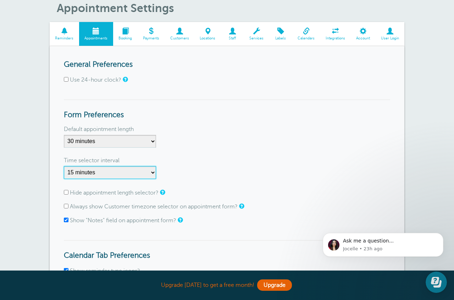
scroll to position [31, 0]
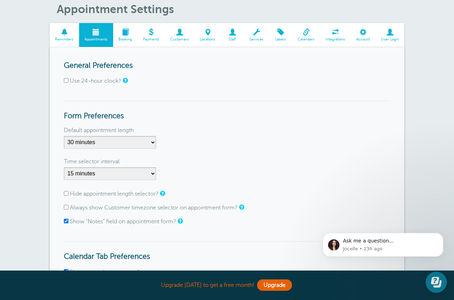
click at [64, 192] on input "Hide appointment length selector?" at bounding box center [66, 193] width 5 height 5
checkbox input "true"
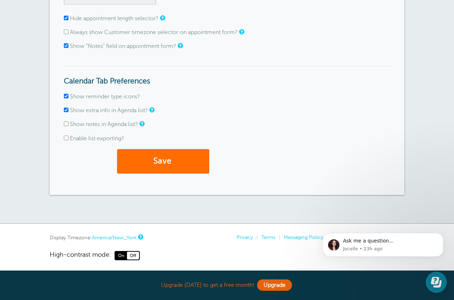
scroll to position [209, 0]
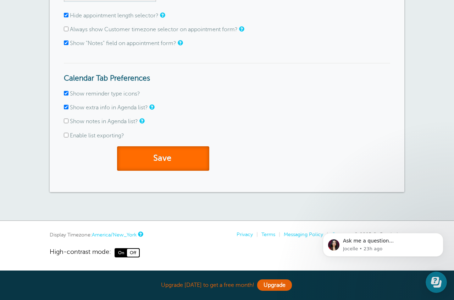
click at [161, 157] on button "Save" at bounding box center [163, 158] width 92 height 24
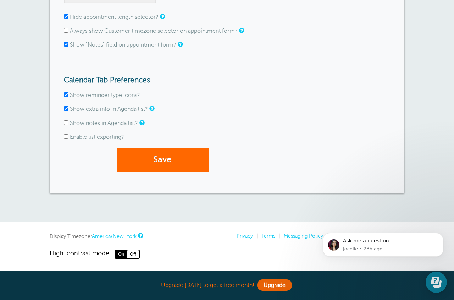
click at [66, 123] on input "Show notes in Agenda list?" at bounding box center [66, 122] width 5 height 5
checkbox input "true"
click at [137, 156] on button "Save" at bounding box center [163, 159] width 92 height 24
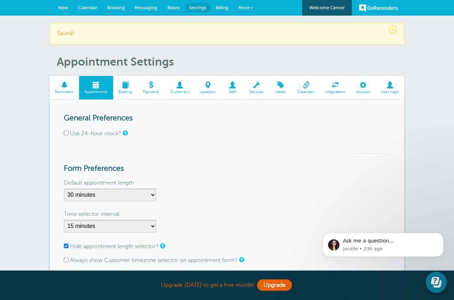
click at [128, 86] on span at bounding box center [125, 85] width 24 height 7
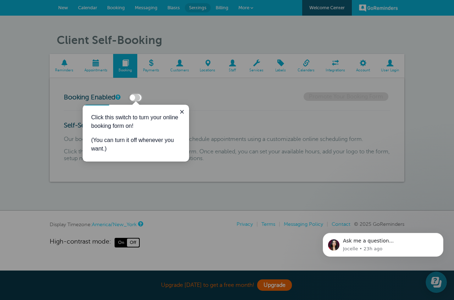
click at [362, 62] on div at bounding box center [297, 50] width 312 height 101
click at [360, 65] on div at bounding box center [297, 50] width 312 height 101
click at [181, 112] on icon "Close guide" at bounding box center [182, 112] width 4 height 4
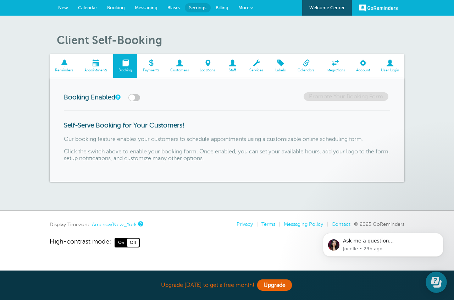
click at [340, 66] on span at bounding box center [335, 63] width 30 height 7
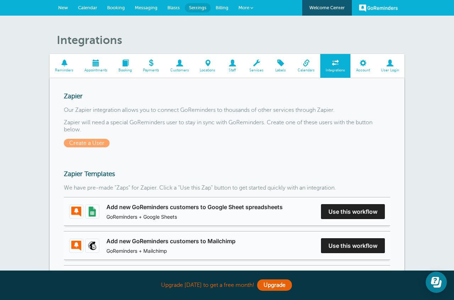
click at [363, 65] on span at bounding box center [362, 63] width 25 height 7
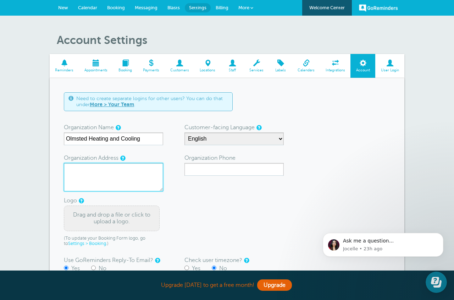
click at [146, 168] on textarea "Organization Address" at bounding box center [113, 177] width 99 height 28
type textarea "22969 Sprague Road"
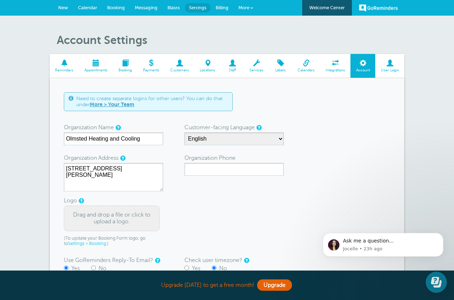
type input "4402340033"
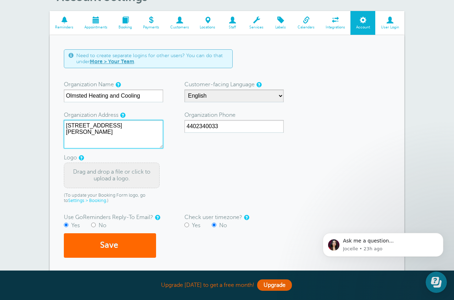
scroll to position [45, 0]
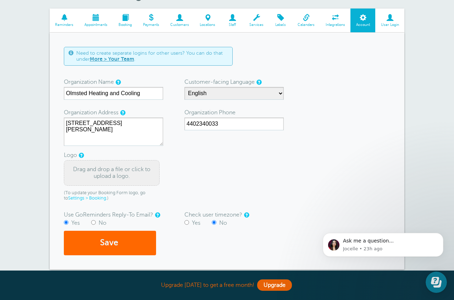
click at [114, 175] on div "Drag and drop a file or click to upload a logo." at bounding box center [112, 173] width 96 height 26
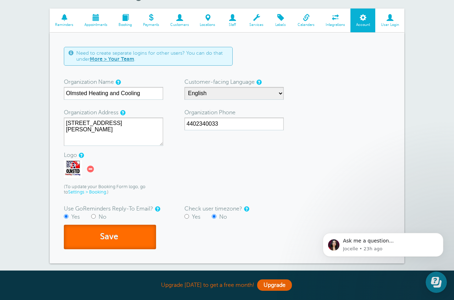
click at [120, 236] on span "submit" at bounding box center [119, 236] width 2 height 10
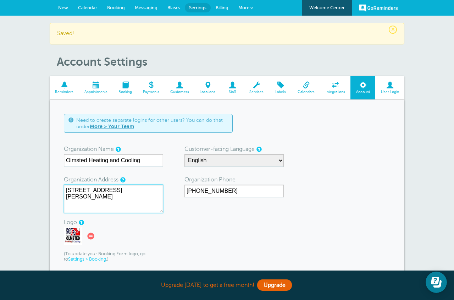
drag, startPoint x: 129, startPoint y: 193, endPoint x: 140, endPoint y: 193, distance: 11.0
click at [131, 192] on textarea "[STREET_ADDRESS][PERSON_NAME]" at bounding box center [113, 198] width 99 height 28
type textarea "22969 Sprague Road Strongsville Ohio 44149"
click at [246, 248] on form "Need to create separate logins for other users? You can do that under More > Yo…" at bounding box center [227, 215] width 326 height 202
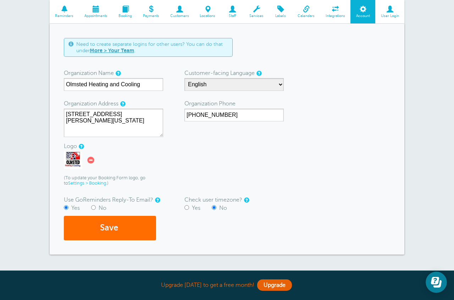
scroll to position [82, 0]
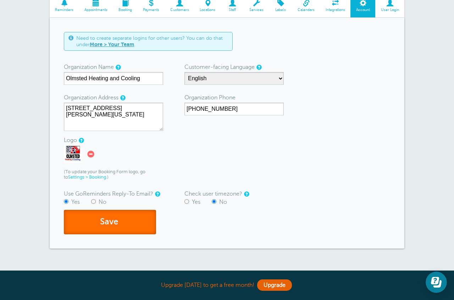
click at [110, 228] on button "Save" at bounding box center [110, 221] width 92 height 24
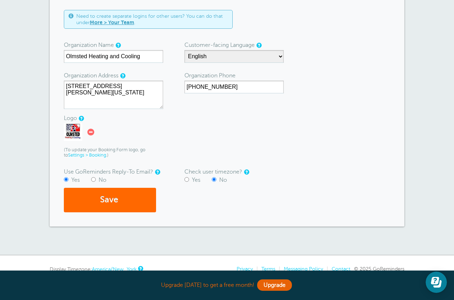
scroll to position [105, 0]
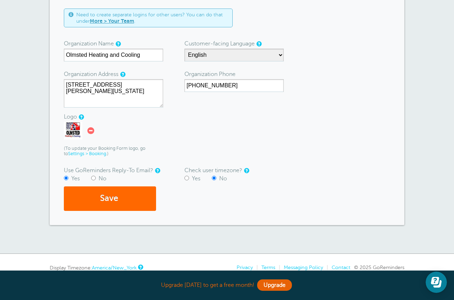
click at [208, 197] on div "Save" at bounding box center [227, 198] width 326 height 24
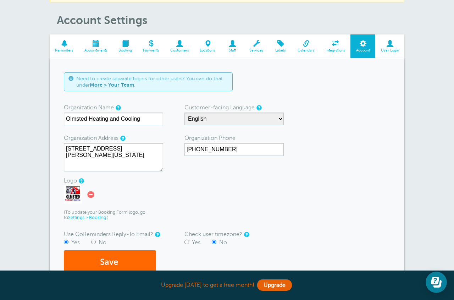
scroll to position [0, 0]
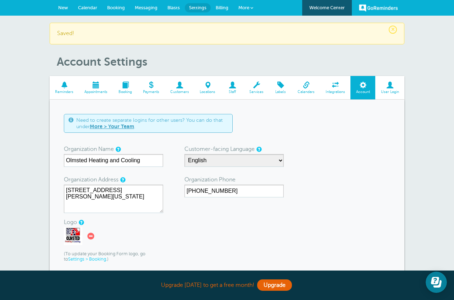
click at [65, 91] on span "Reminders" at bounding box center [64, 92] width 22 height 4
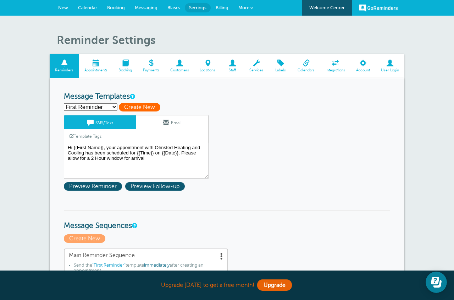
click at [135, 105] on span "Create New" at bounding box center [139, 107] width 41 height 9
select select
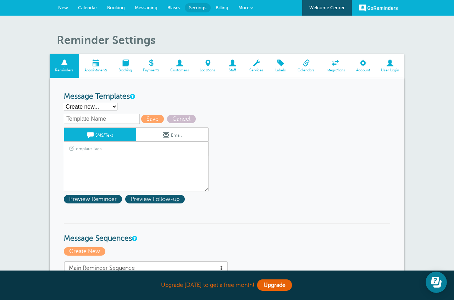
click at [105, 106] on select "First Reminder Second Reminder Third Reminder Create new..." at bounding box center [91, 106] width 54 height 7
select select "160274"
click at [64, 103] on select "First Reminder Second Reminder Third Reminder Create new..." at bounding box center [91, 106] width 54 height 7
type input "First Reminder"
type textarea "Hi {{First Name}}, your appointment with Olmsted Heating and Cooling has been s…"
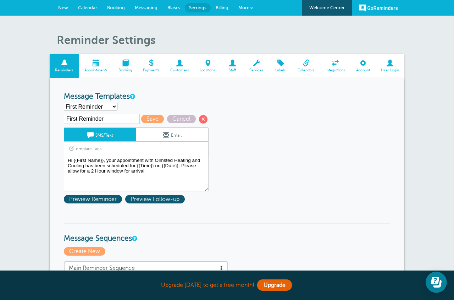
click at [96, 64] on span at bounding box center [96, 63] width 34 height 7
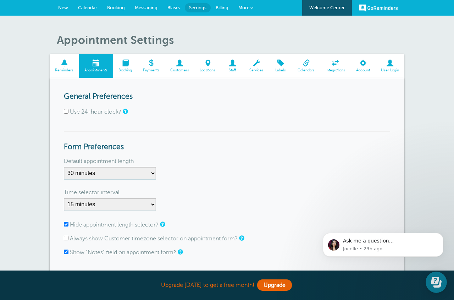
click at [179, 63] on span at bounding box center [179, 63] width 30 height 7
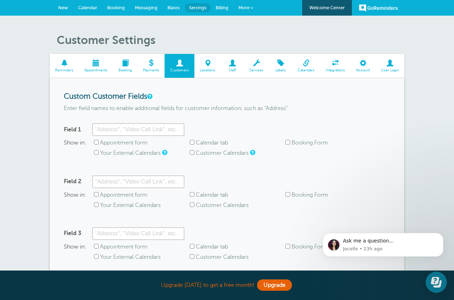
click at [99, 65] on span at bounding box center [96, 63] width 34 height 7
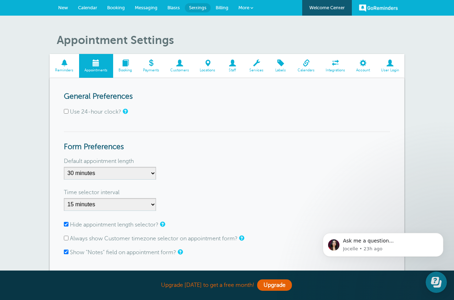
click at [304, 66] on span at bounding box center [306, 63] width 28 height 7
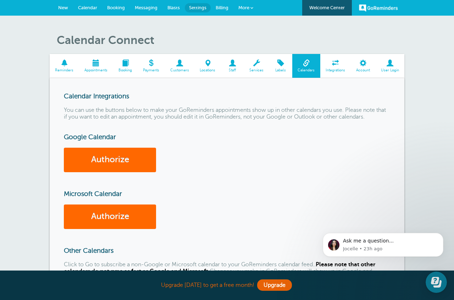
click at [364, 66] on span at bounding box center [362, 63] width 25 height 7
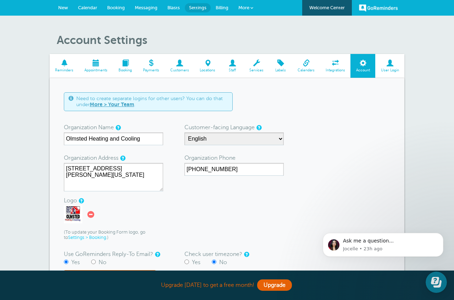
click at [178, 65] on span at bounding box center [179, 63] width 30 height 7
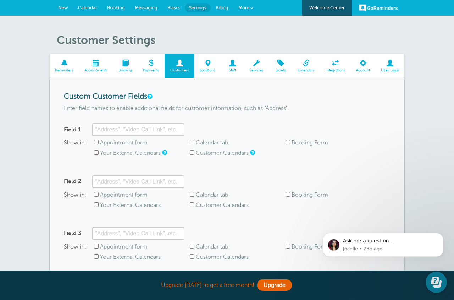
click at [83, 11] on link "Calendar" at bounding box center [87, 8] width 29 height 16
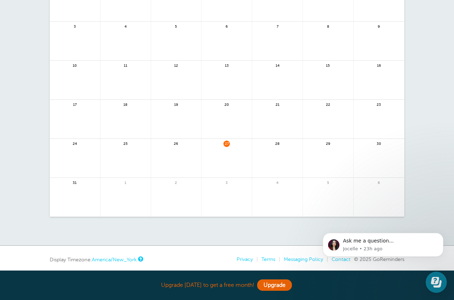
scroll to position [111, 0]
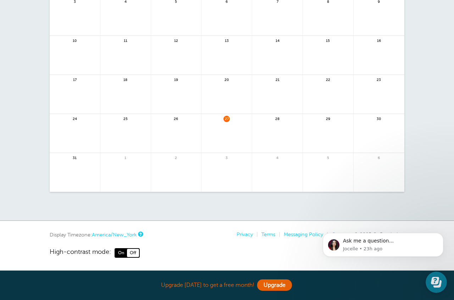
click at [269, 126] on link at bounding box center [277, 137] width 50 height 31
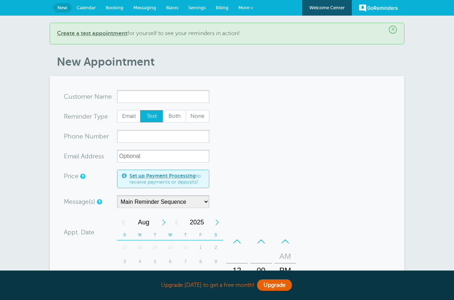
click at [127, 100] on input "x-no-autofill" at bounding box center [163, 96] width 92 height 13
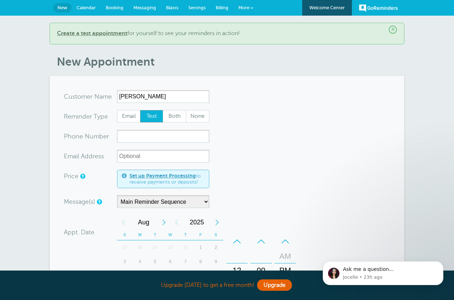
type input "[PERSON_NAME]"
type input "4405549581"
click at [280, 200] on div "Message(s) Main Reminder Sequence Custom Message Start with First Reminder Seco…" at bounding box center [179, 201] width 230 height 13
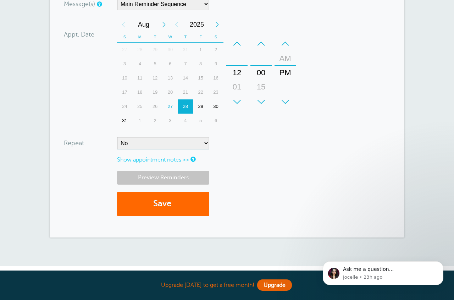
scroll to position [198, 0]
click at [177, 206] on button "Save" at bounding box center [163, 203] width 92 height 24
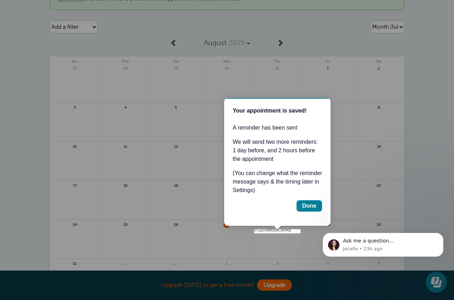
scroll to position [35, 0]
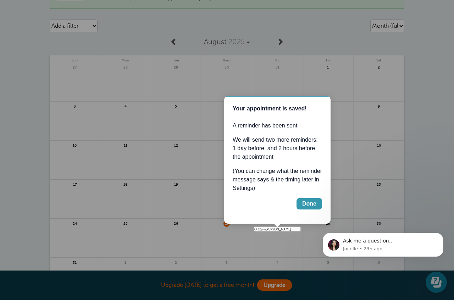
click at [309, 203] on div "Done" at bounding box center [309, 203] width 14 height 9
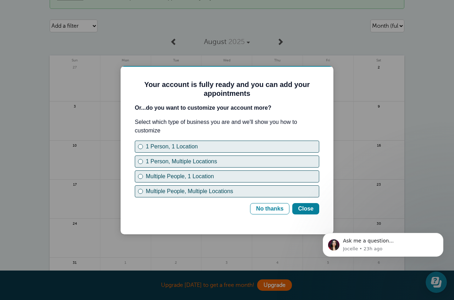
scroll to position [0, 0]
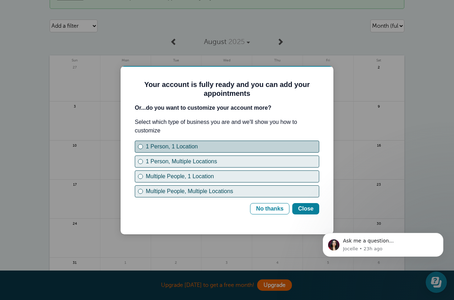
click at [141, 145] on div "1 Person, 1 Location" at bounding box center [140, 146] width 3 height 3
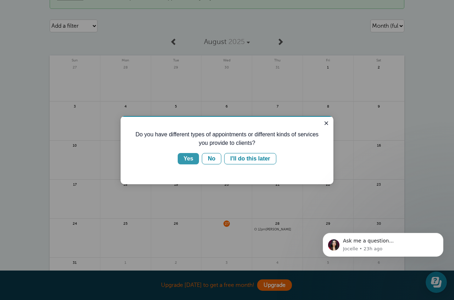
click at [188, 159] on div "Yes" at bounding box center [188, 158] width 10 height 9
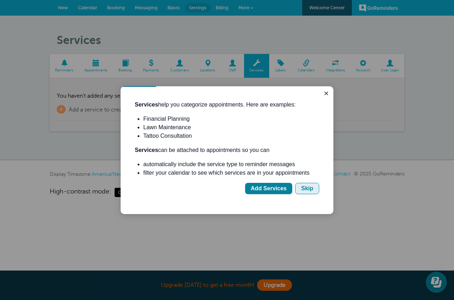
click at [308, 188] on div "Skip" at bounding box center [307, 188] width 12 height 9
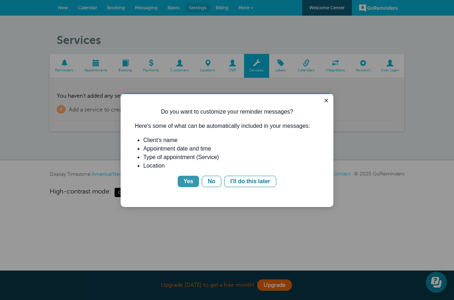
click at [188, 181] on div "Yes" at bounding box center [188, 181] width 10 height 9
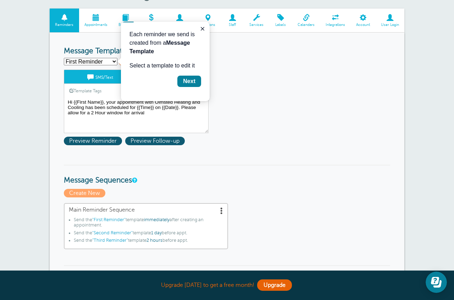
scroll to position [44, 0]
